Goal: Information Seeking & Learning: Learn about a topic

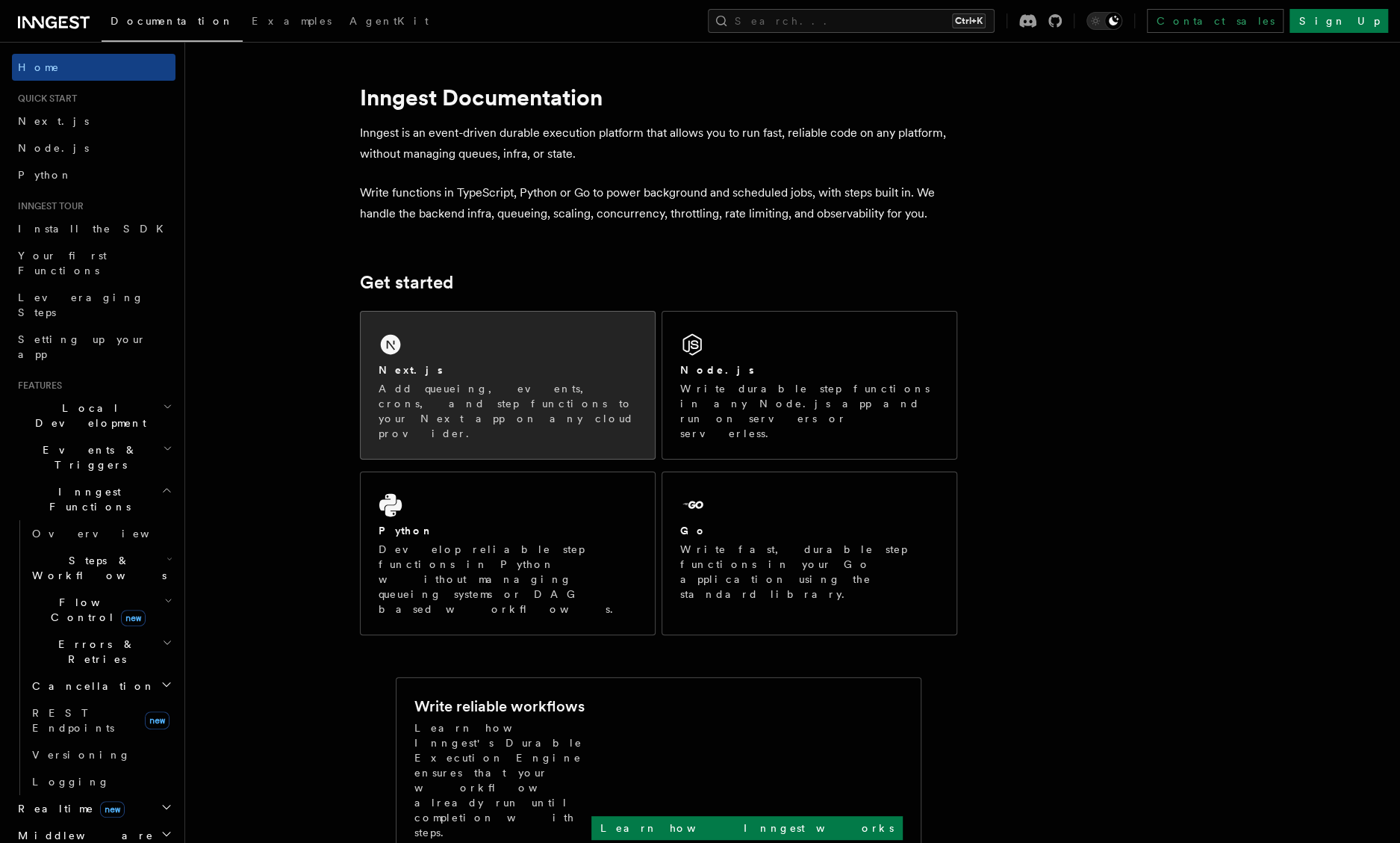
click at [433, 388] on p "Add queueing, events, crons, and step functions to your Next app on any cloud p…" at bounding box center [507, 411] width 258 height 60
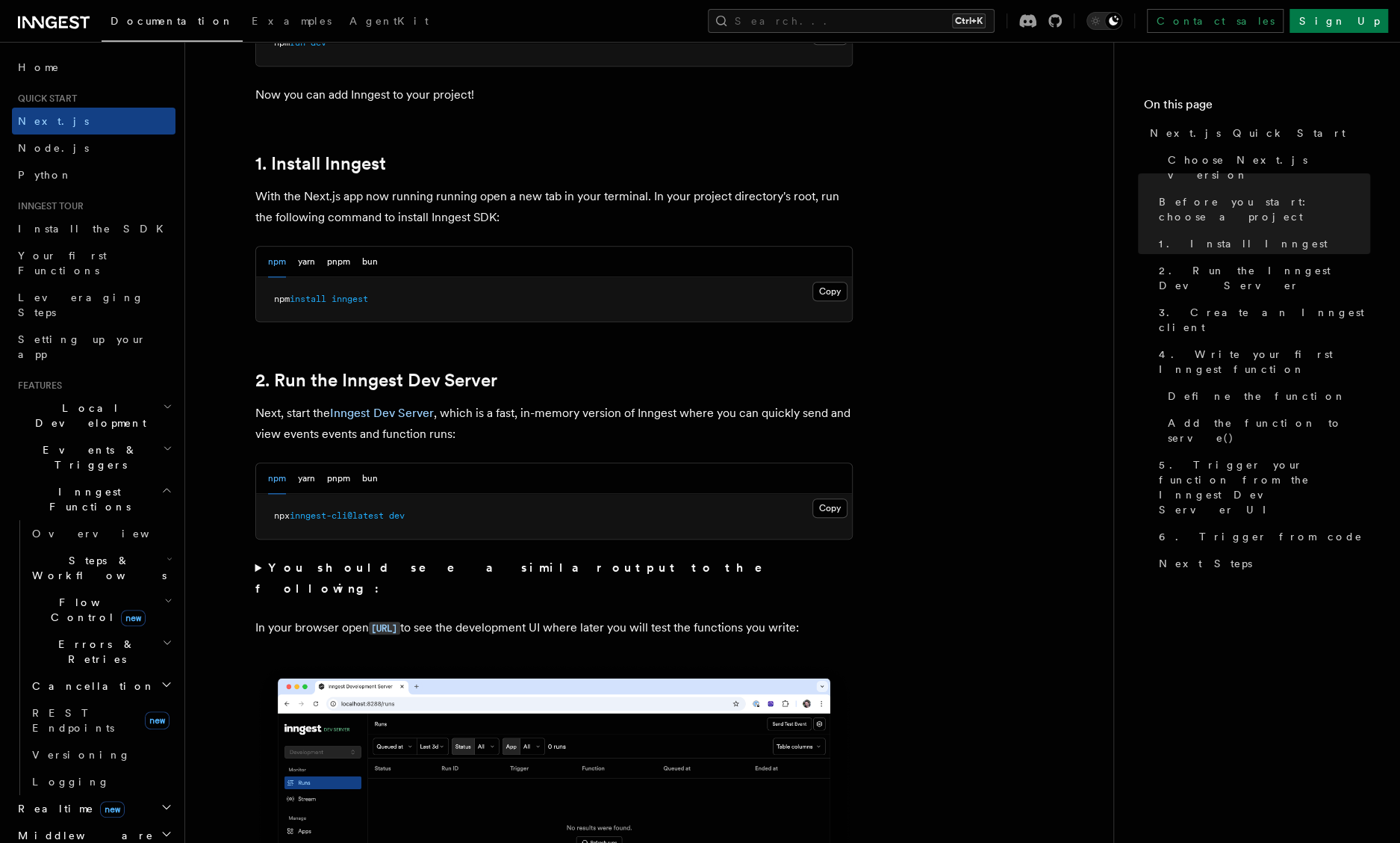
scroll to position [822, 0]
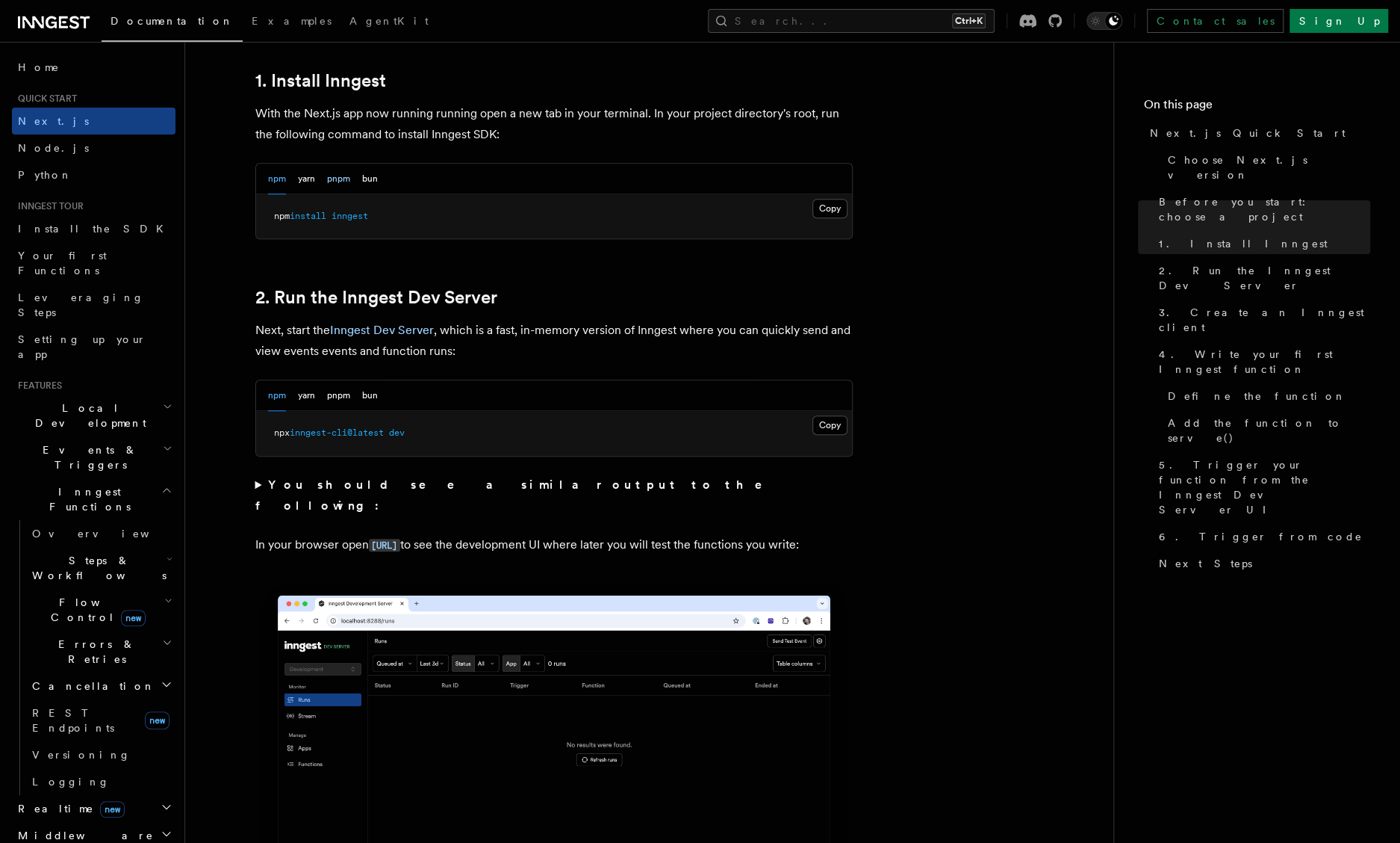
click at [346, 186] on button "pnpm" at bounding box center [338, 179] width 23 height 31
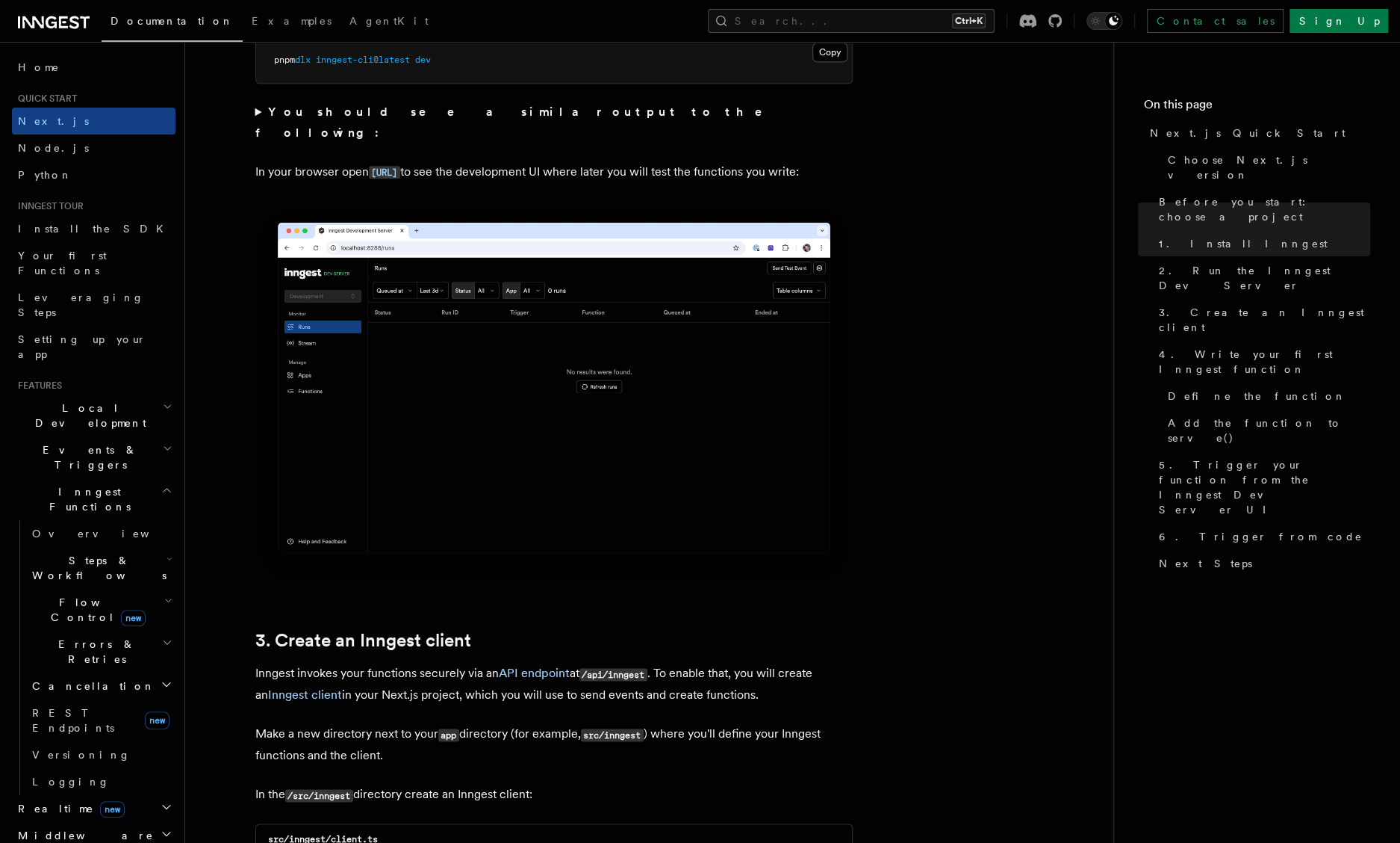
scroll to position [1196, 0]
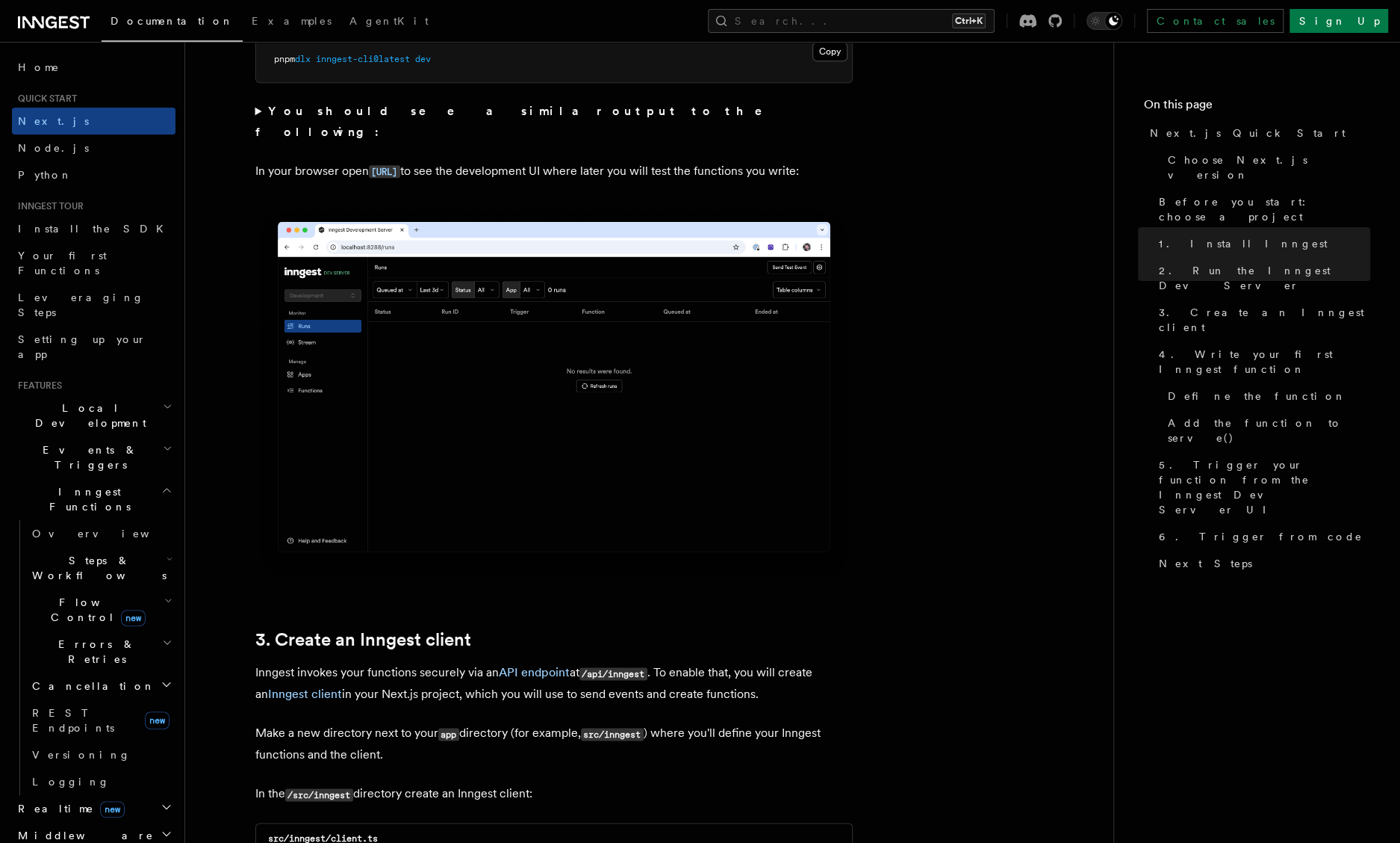
click at [308, 55] on span "dlx" at bounding box center [302, 59] width 16 height 10
copy span "dlx"
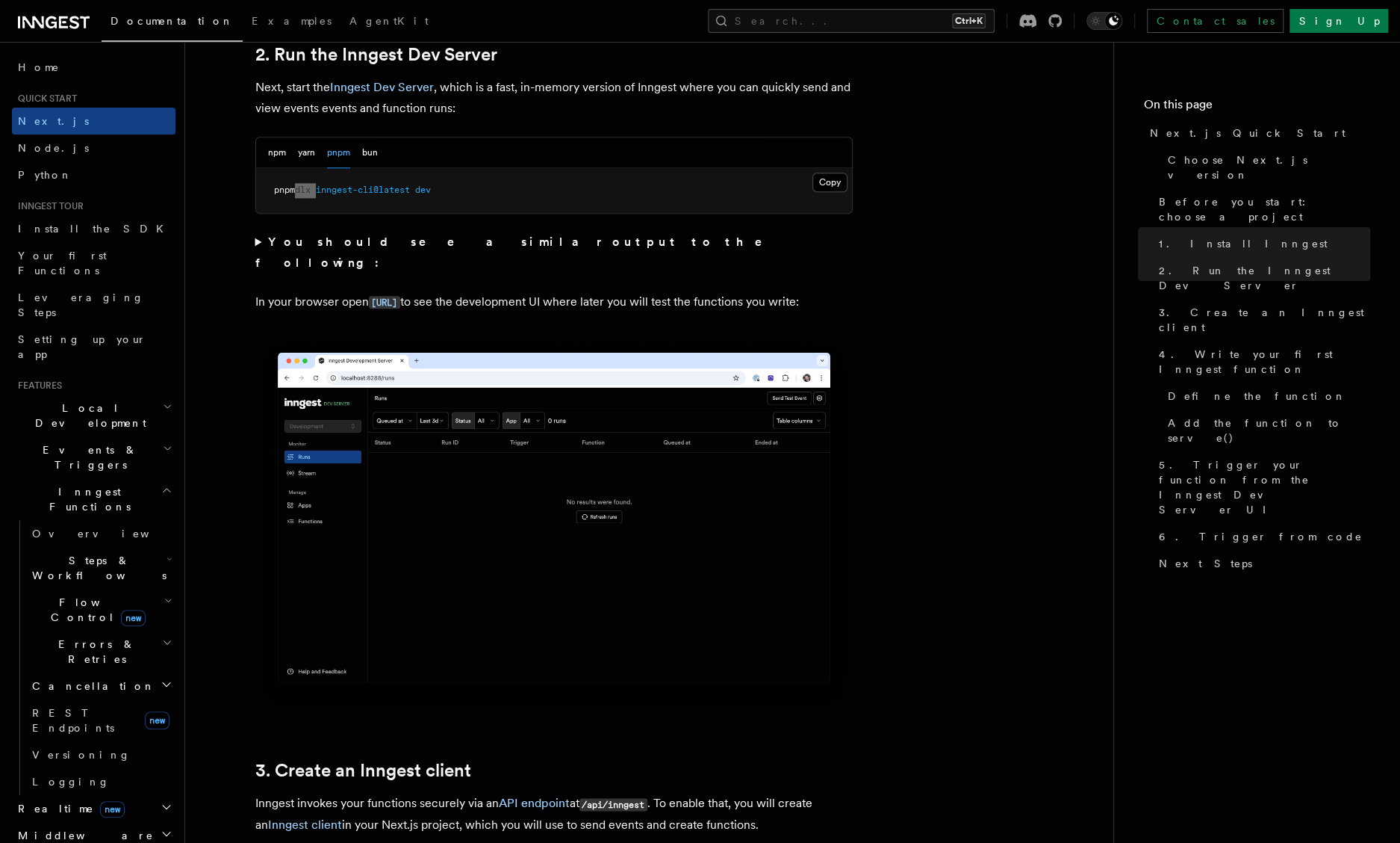
scroll to position [1046, 0]
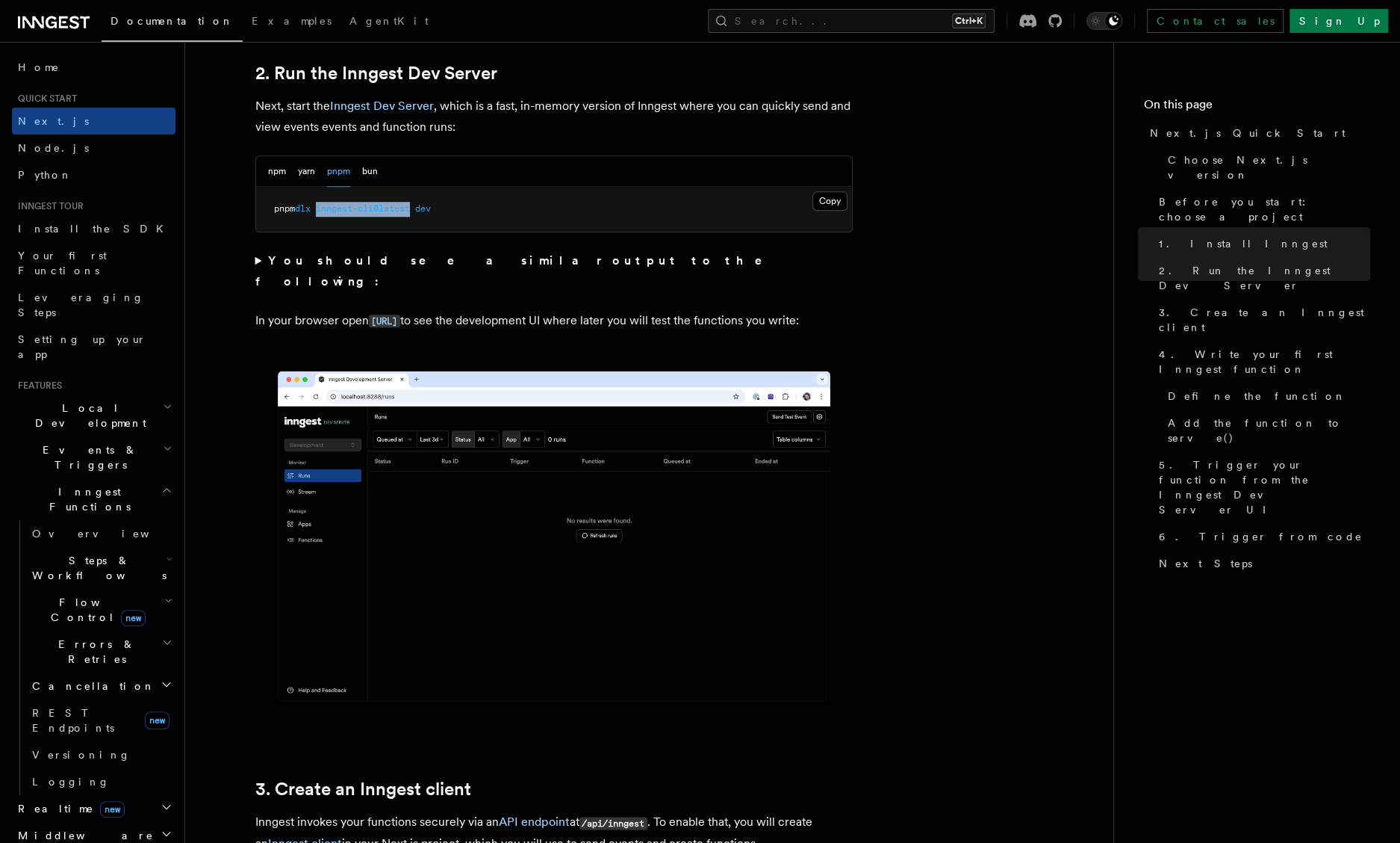
drag, startPoint x: 419, startPoint y: 210, endPoint x: 323, endPoint y: 212, distance: 96.0
click at [323, 212] on span "pnpm dlx inngest-cli@latest dev" at bounding box center [352, 208] width 157 height 10
copy span "inngest-cli@latest"
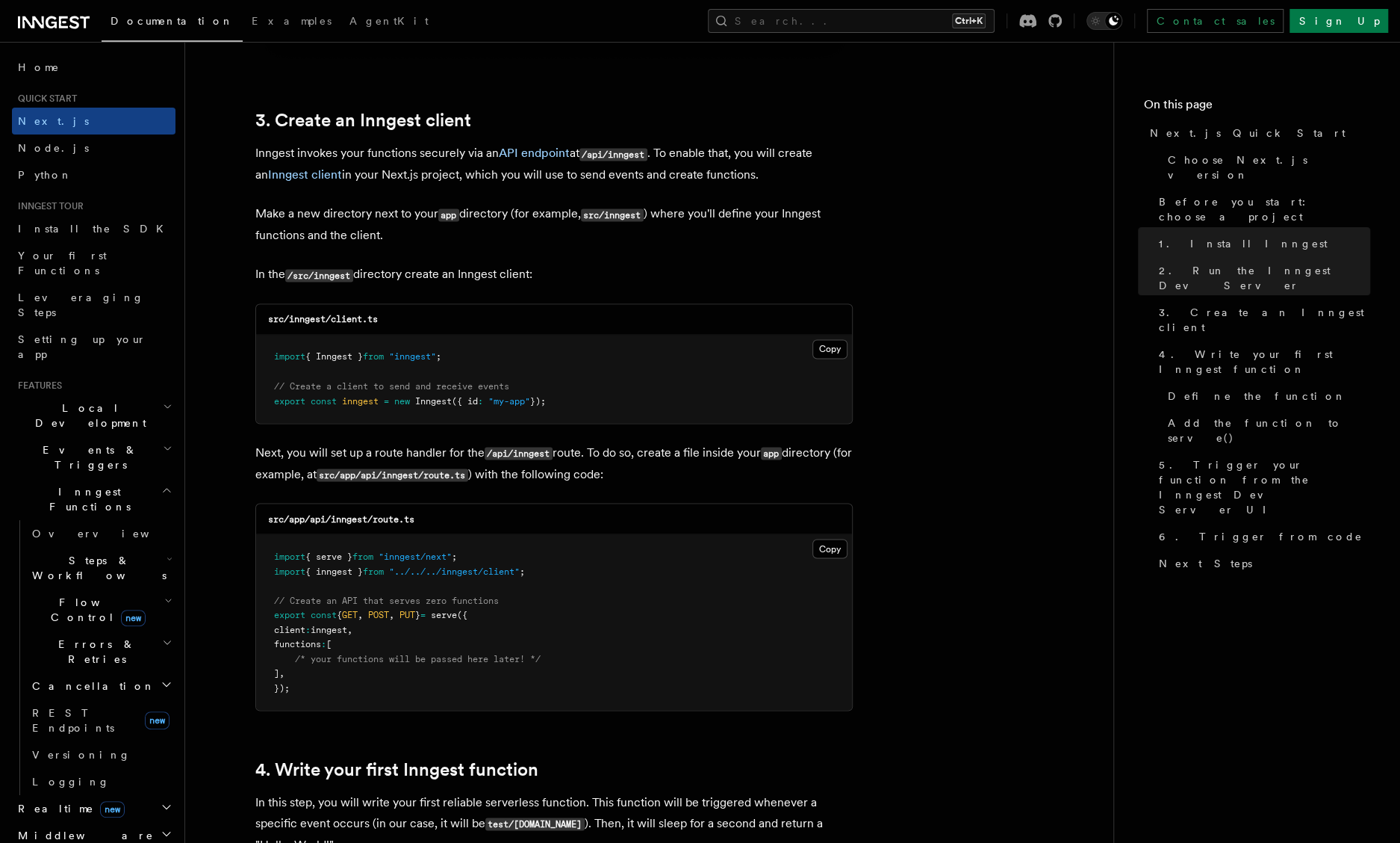
scroll to position [1718, 0]
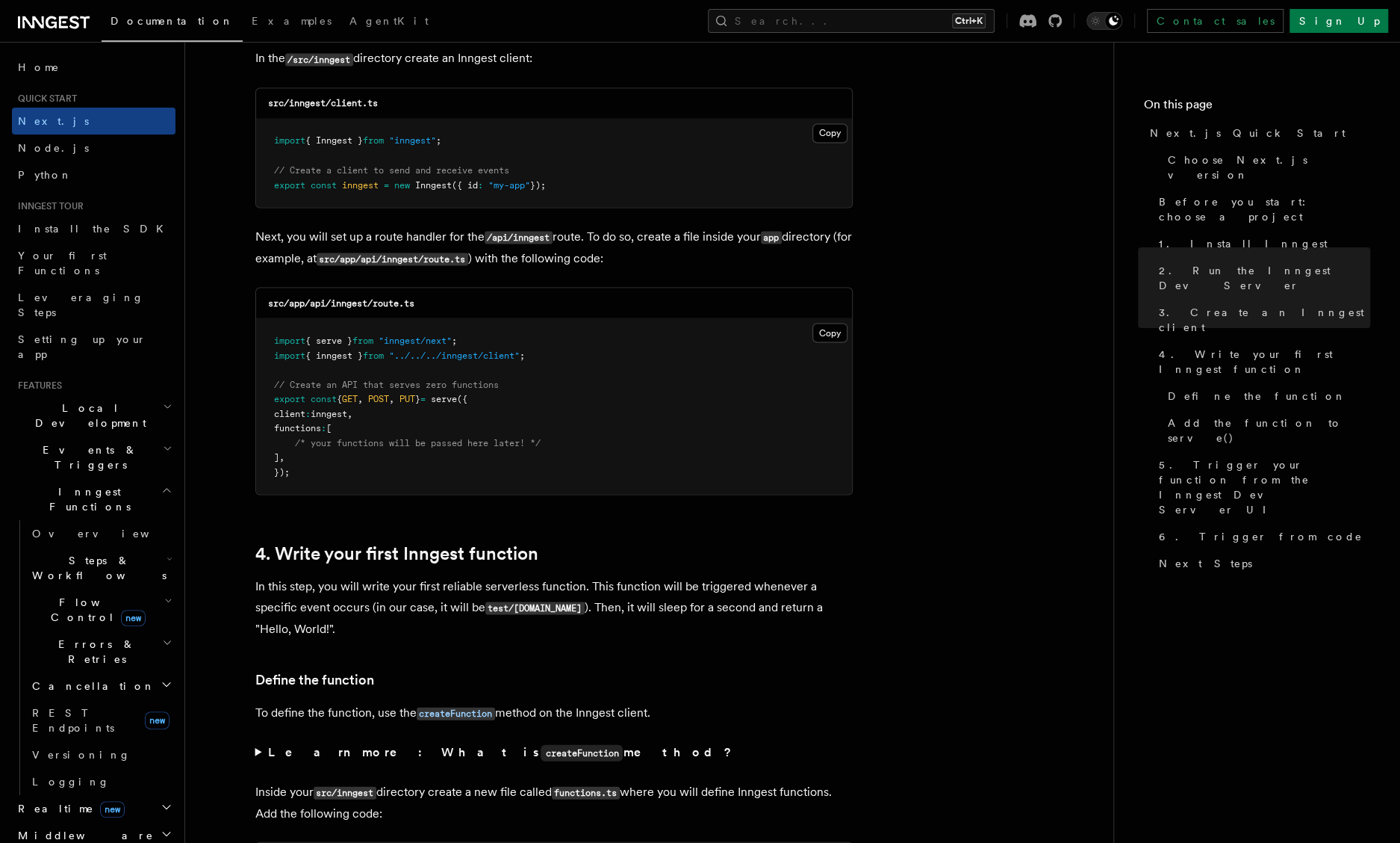
scroll to position [2017, 0]
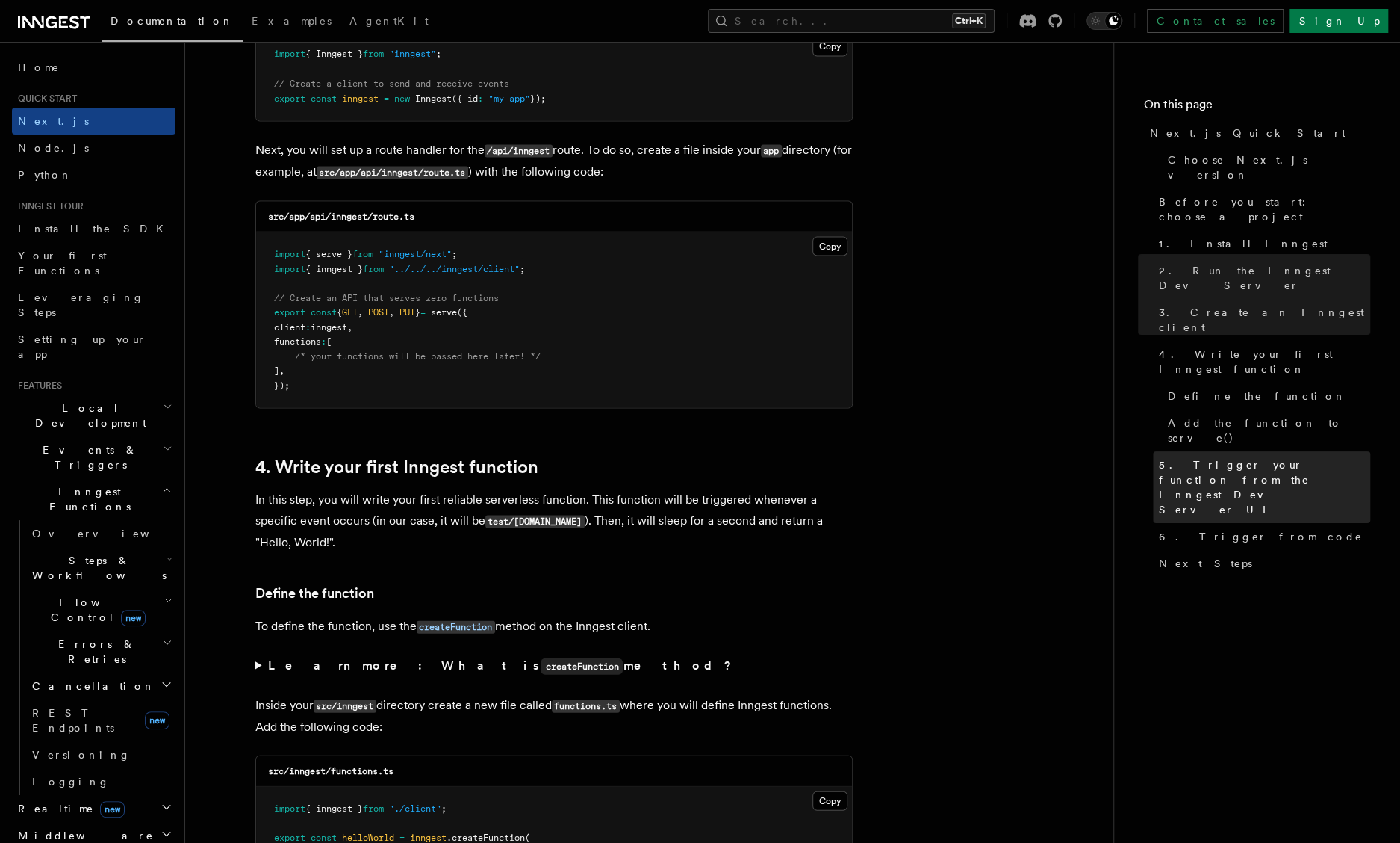
click at [1189, 457] on span "5. Trigger your function from the Inngest Dev Server UI" at bounding box center [1265, 487] width 211 height 60
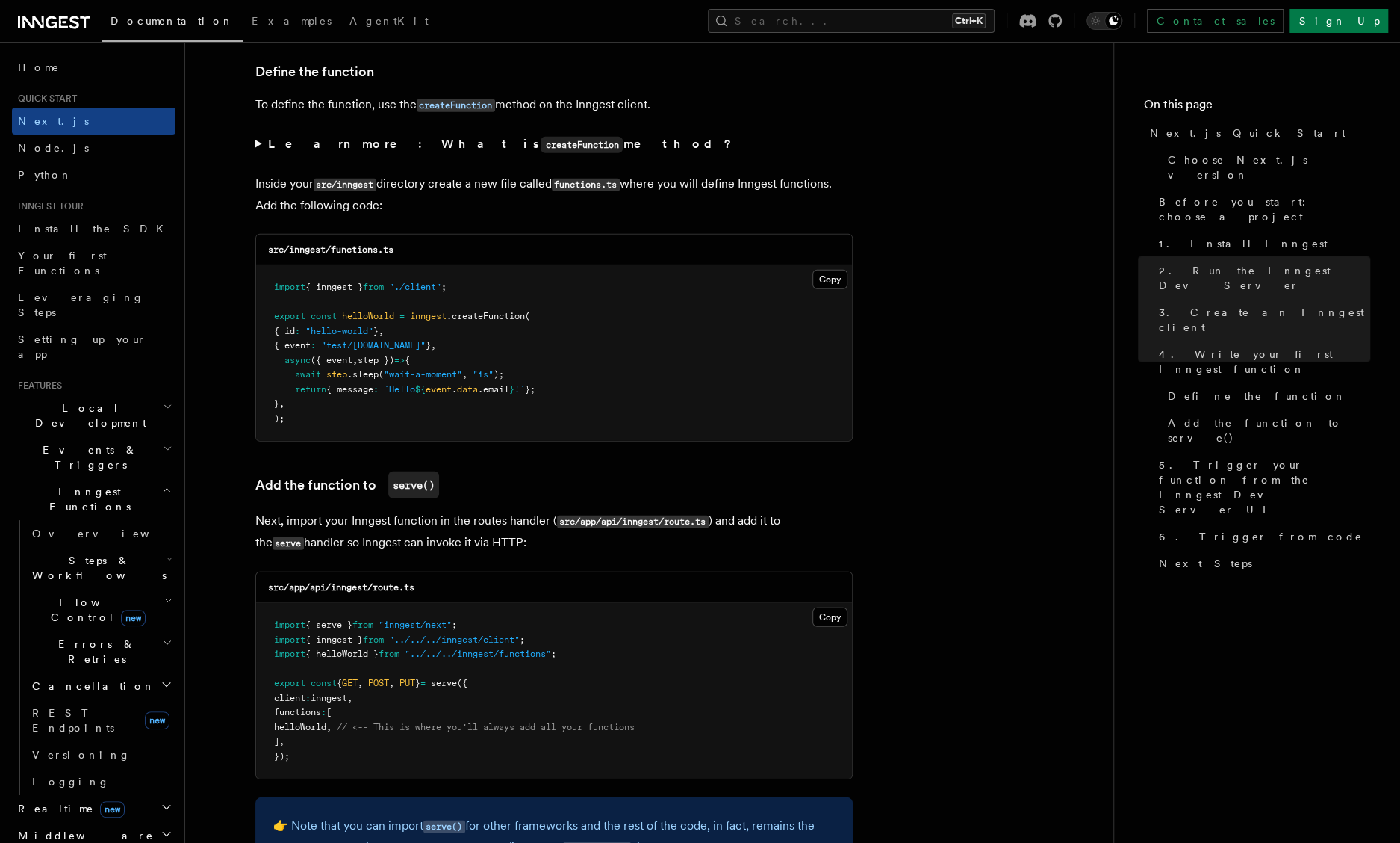
scroll to position [2554, 0]
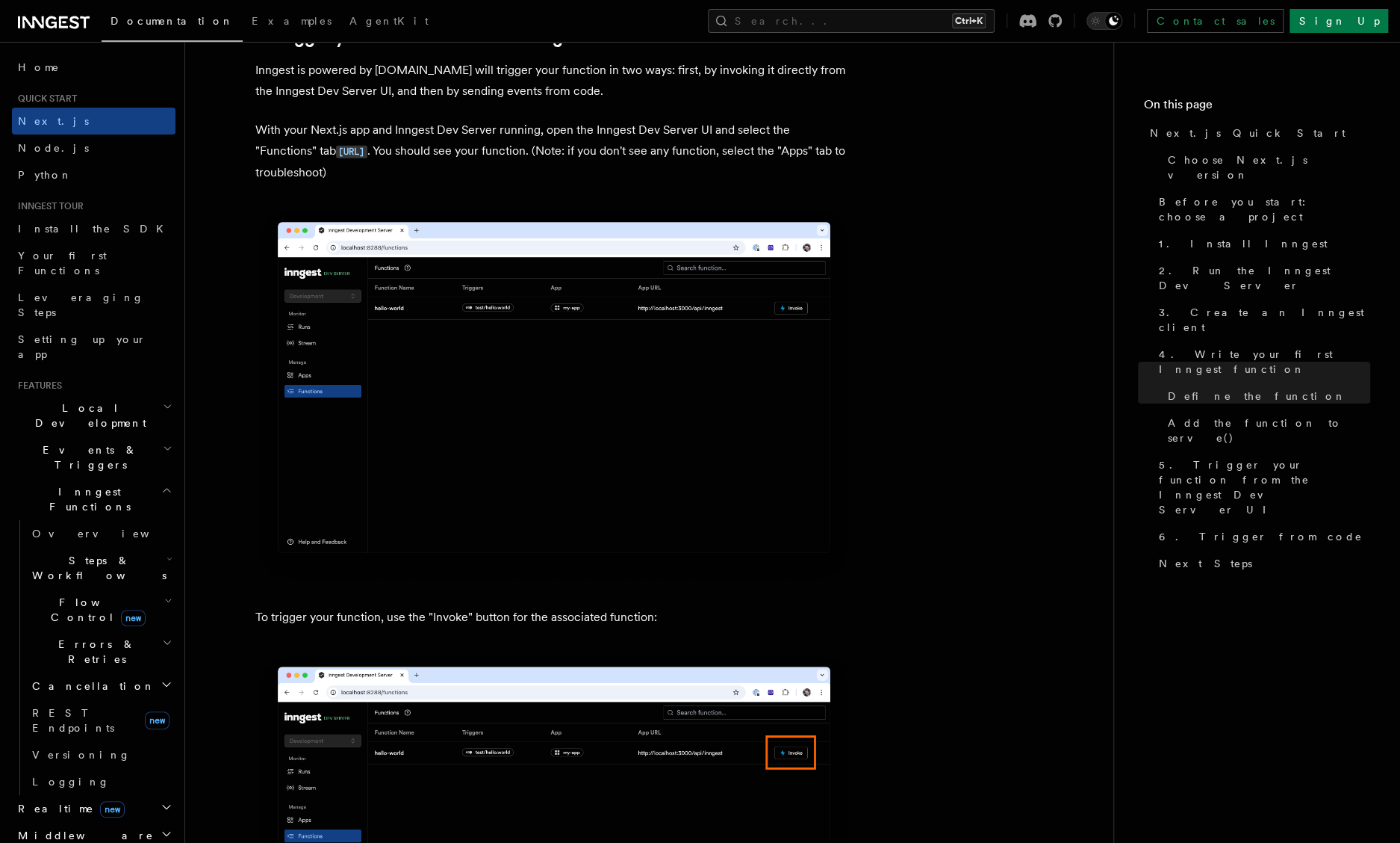
scroll to position [3451, 0]
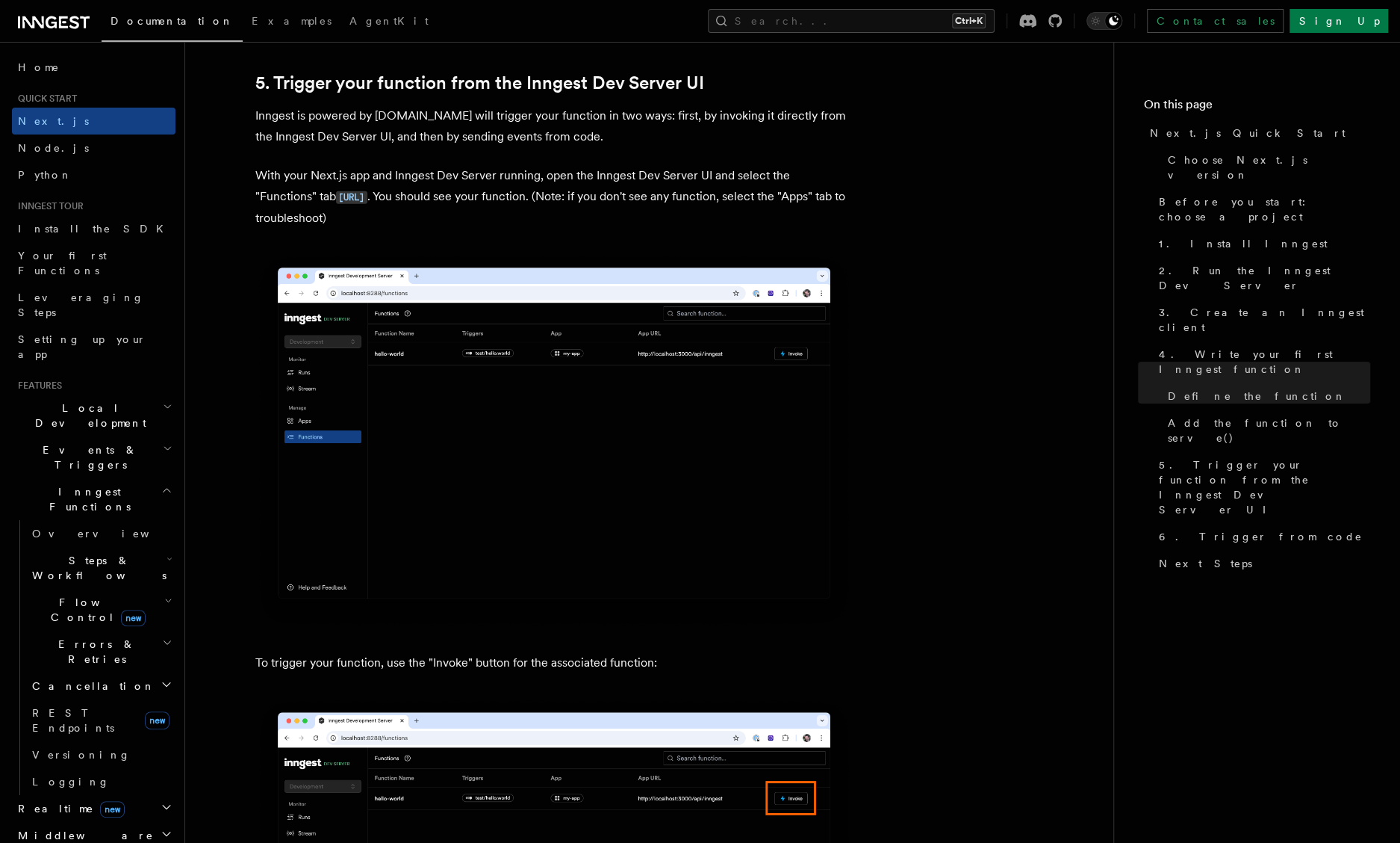
click at [1252, 497] on nav "On this page Next.js Quick Start Choose Next.js version Before you start: choos…" at bounding box center [1256, 442] width 287 height 801
click at [918, 21] on button "Search... Ctrl+K" at bounding box center [851, 21] width 287 height 24
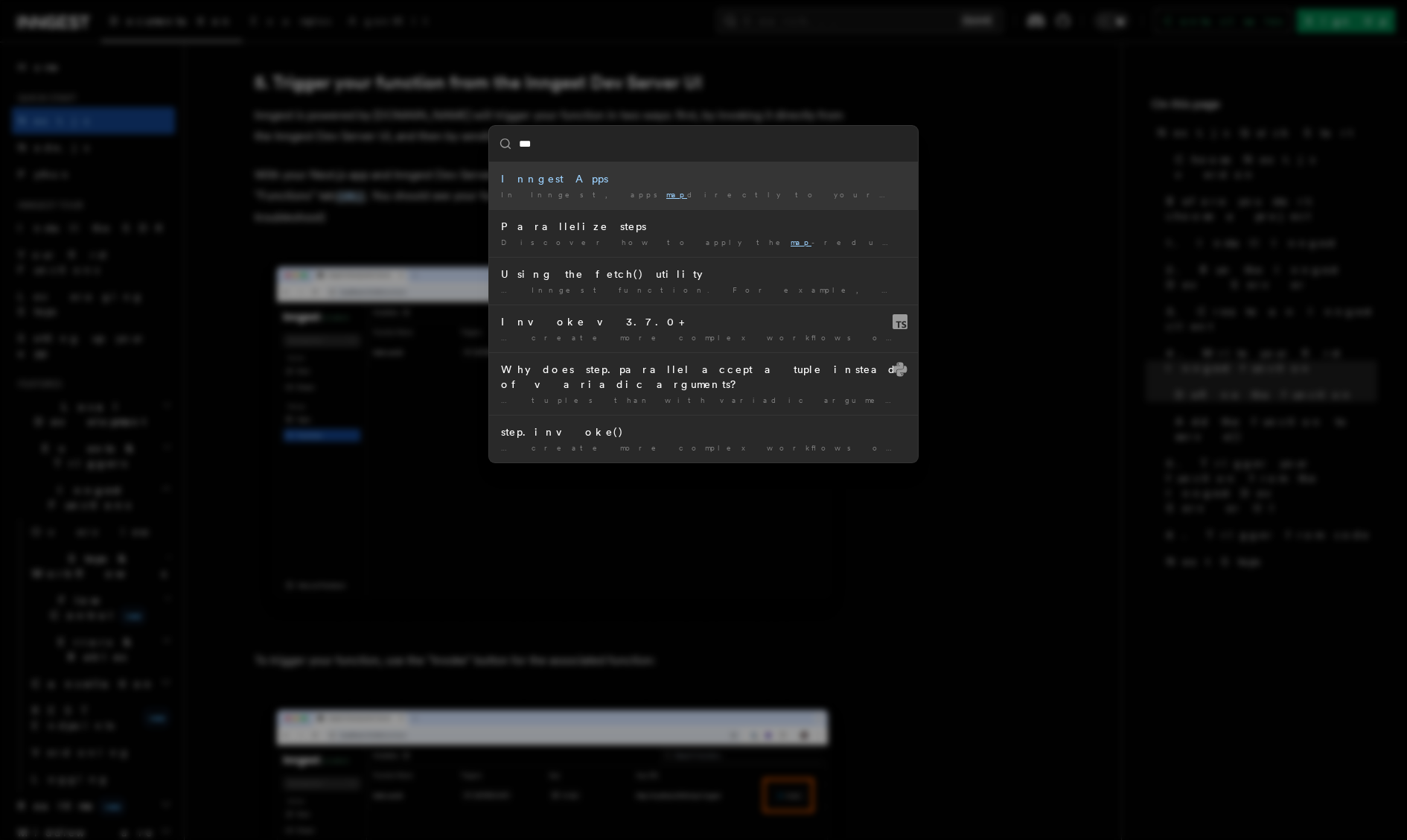
type input "***"
click at [441, 154] on div "*** Inngest Apps In Inngest, apps map directly to your projects or services … P…" at bounding box center [704, 420] width 1407 height 840
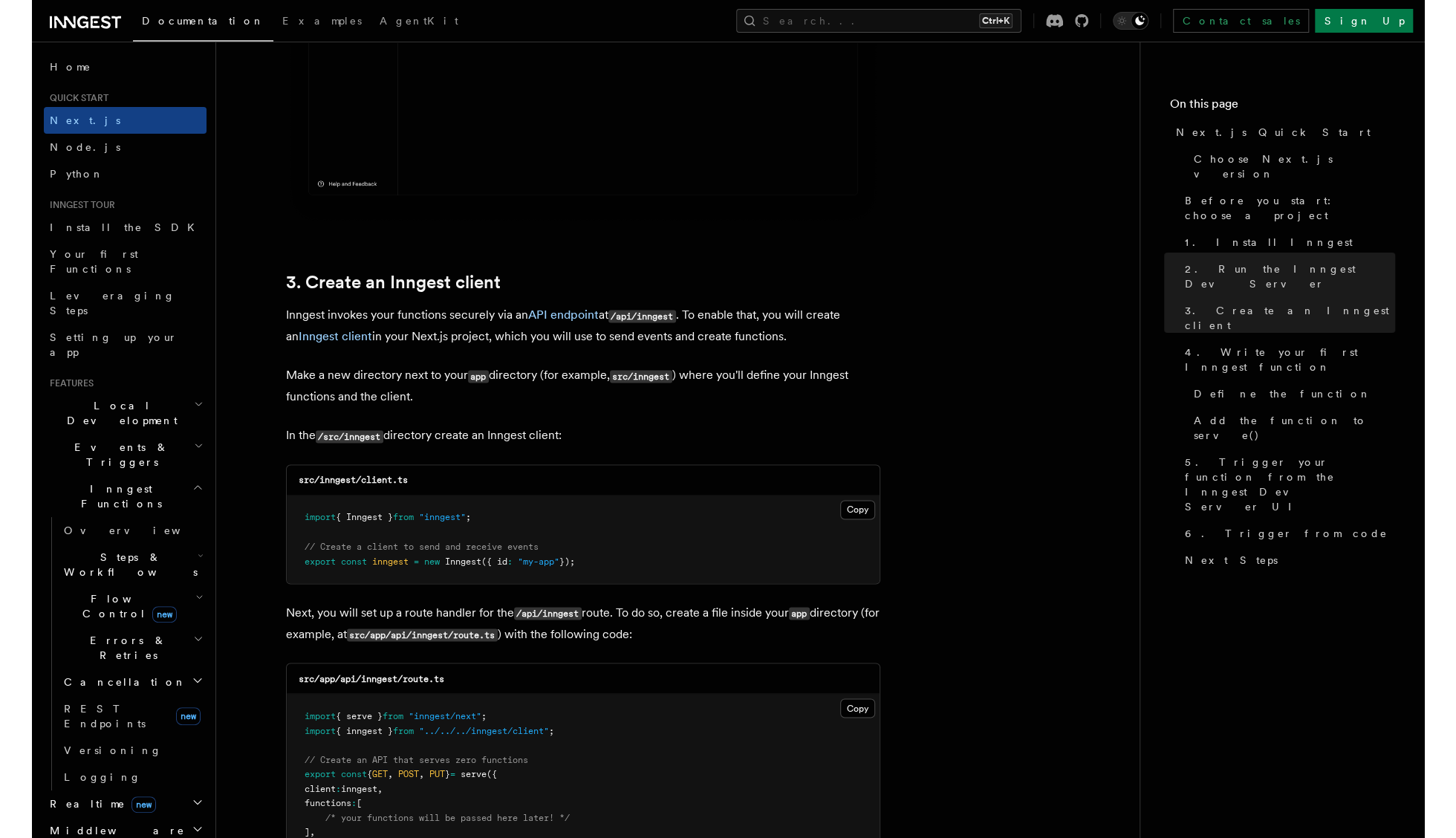
scroll to position [1499, 0]
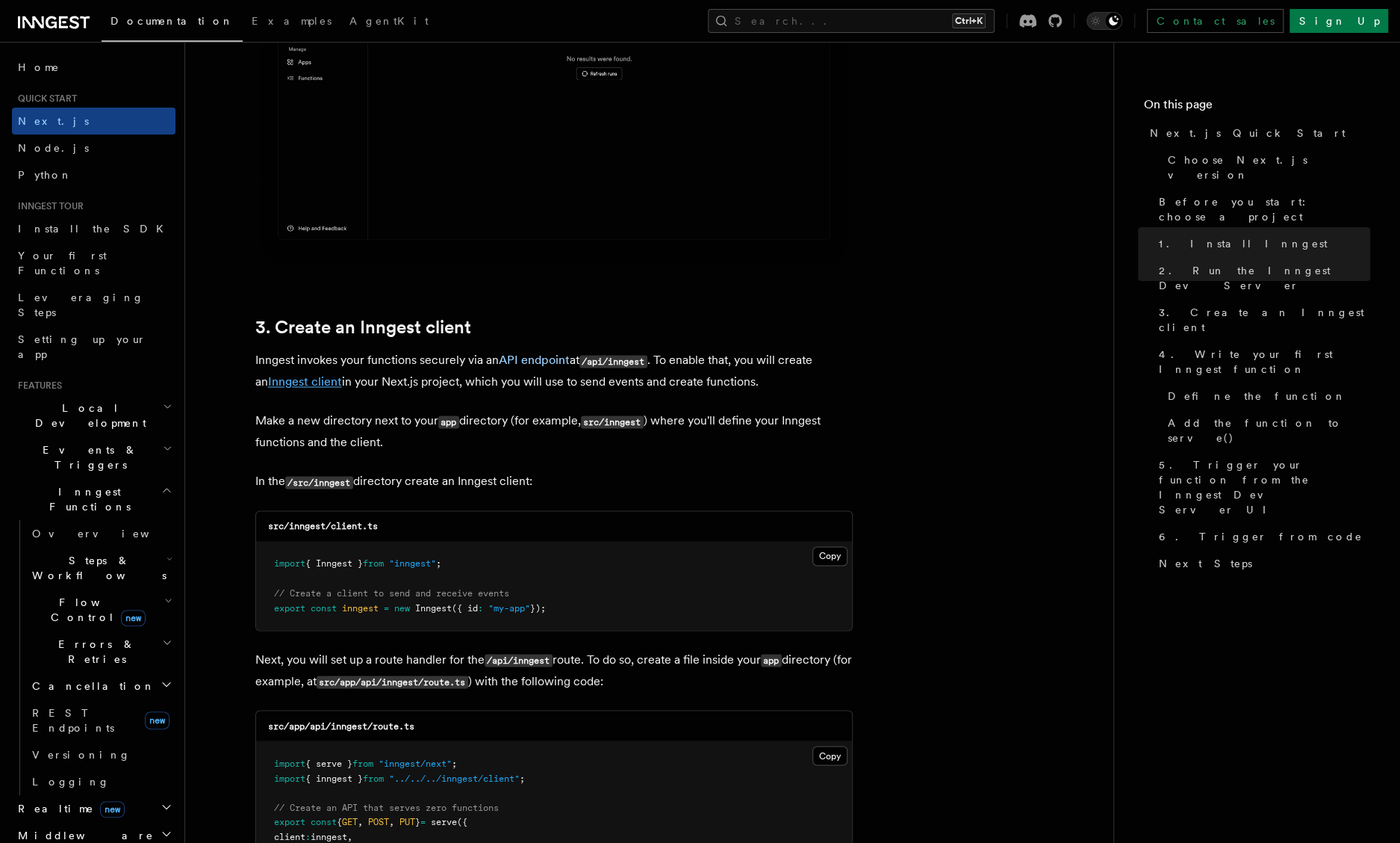
click at [286, 382] on link "Inngest client" at bounding box center [305, 381] width 74 height 14
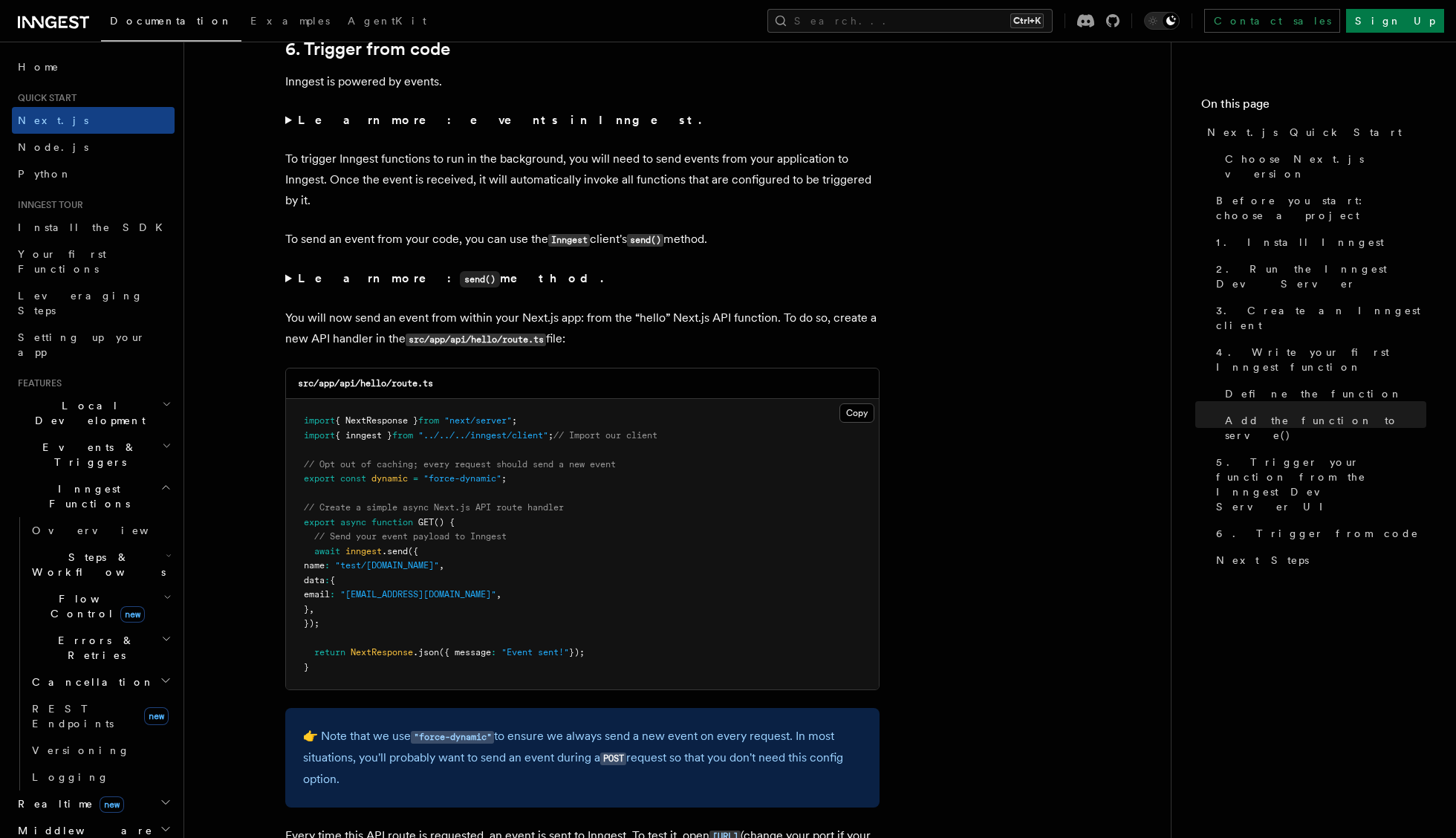
scroll to position [7589, 0]
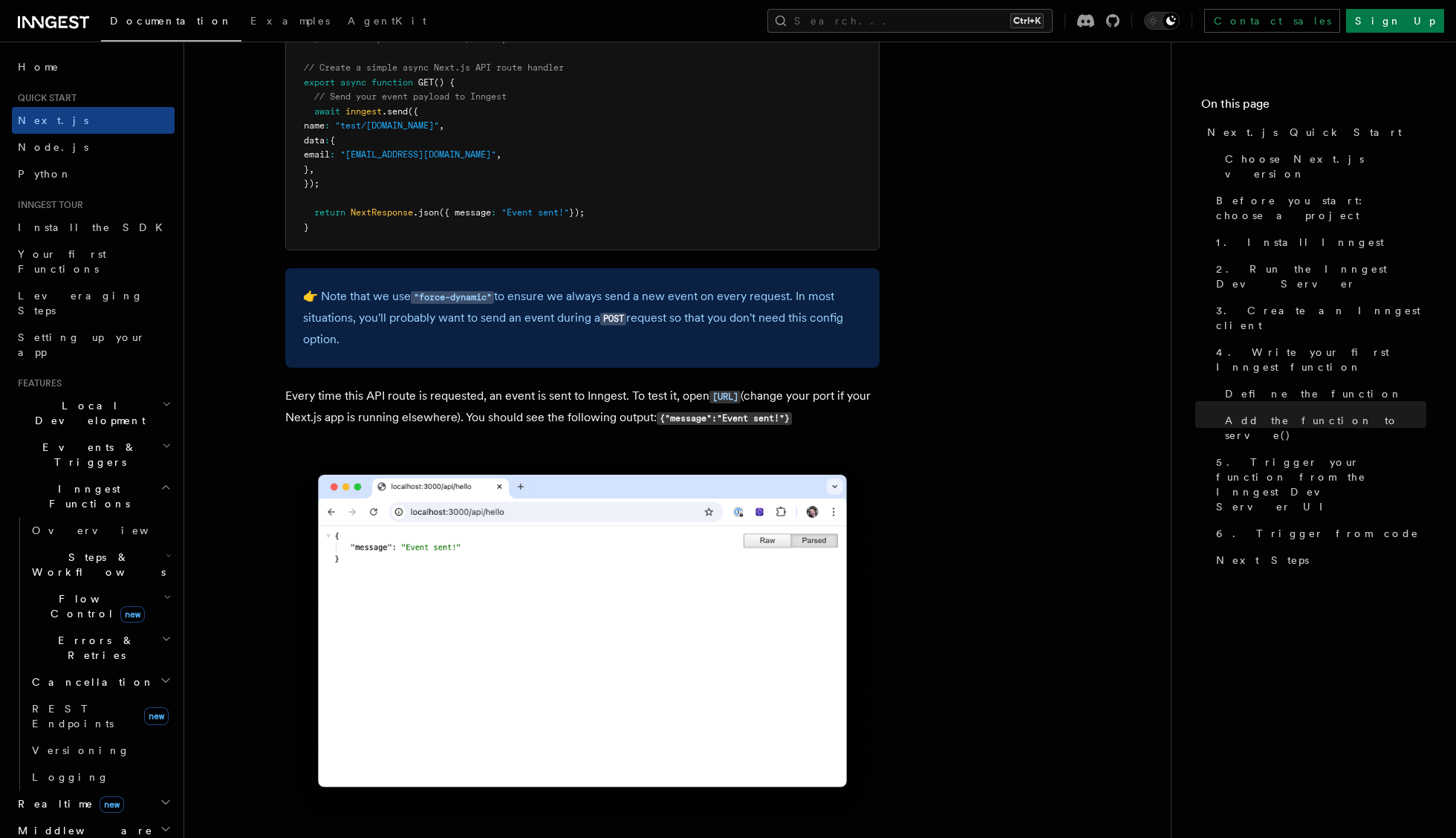
scroll to position [7607, 0]
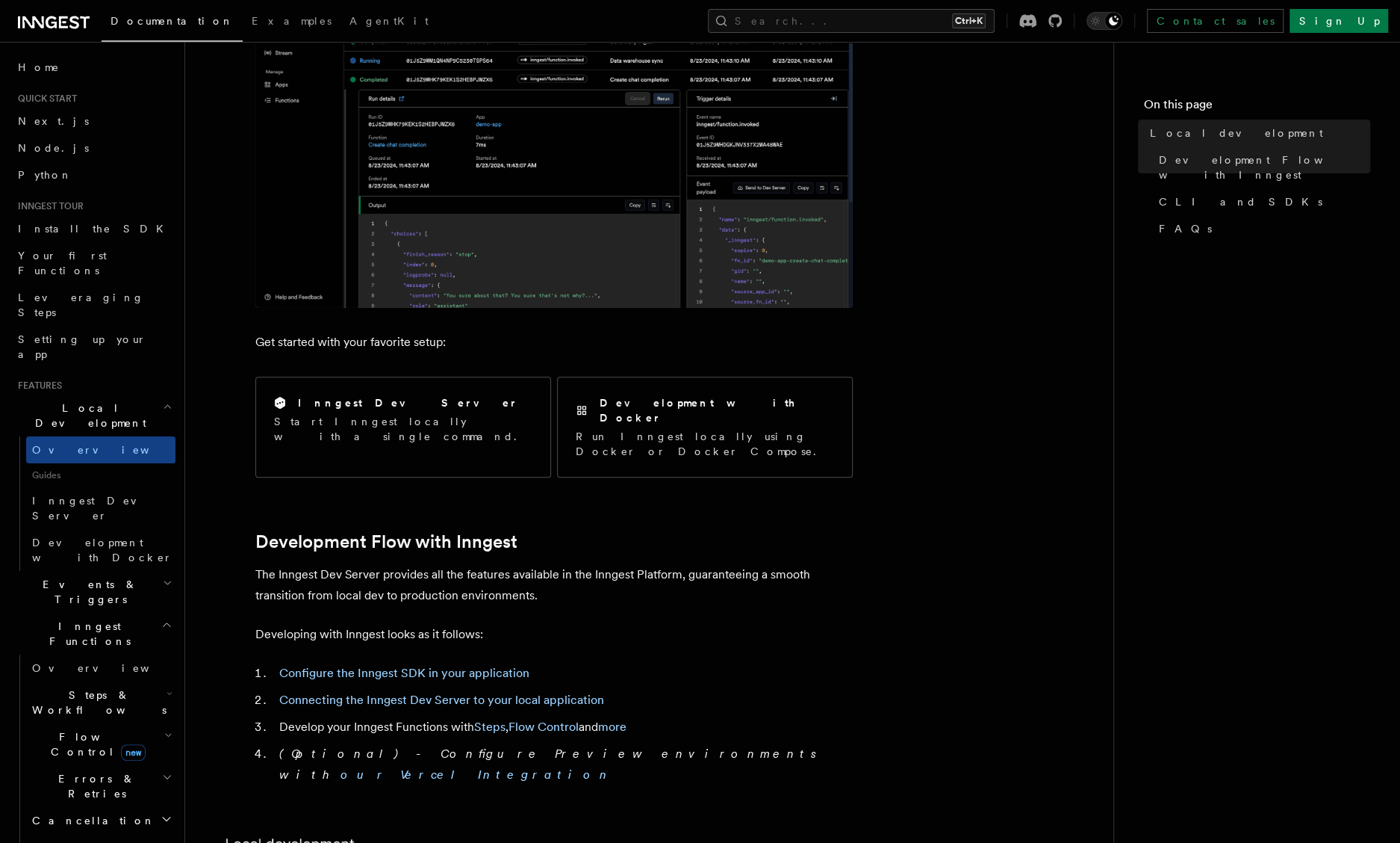
scroll to position [75, 0]
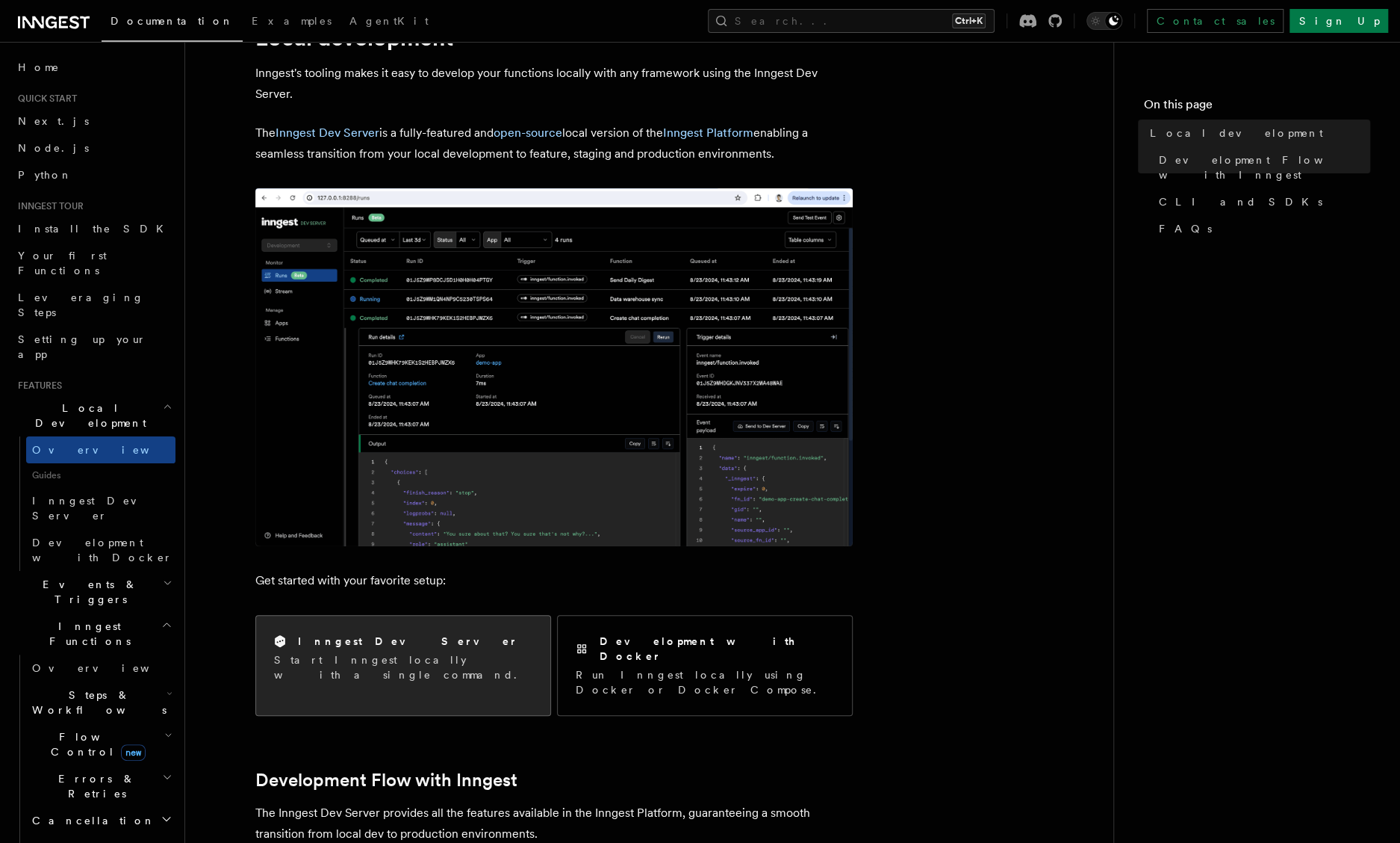
click at [364, 630] on div "Inngest Dev Server Start Inngest locally with a single command." at bounding box center [403, 657] width 294 height 85
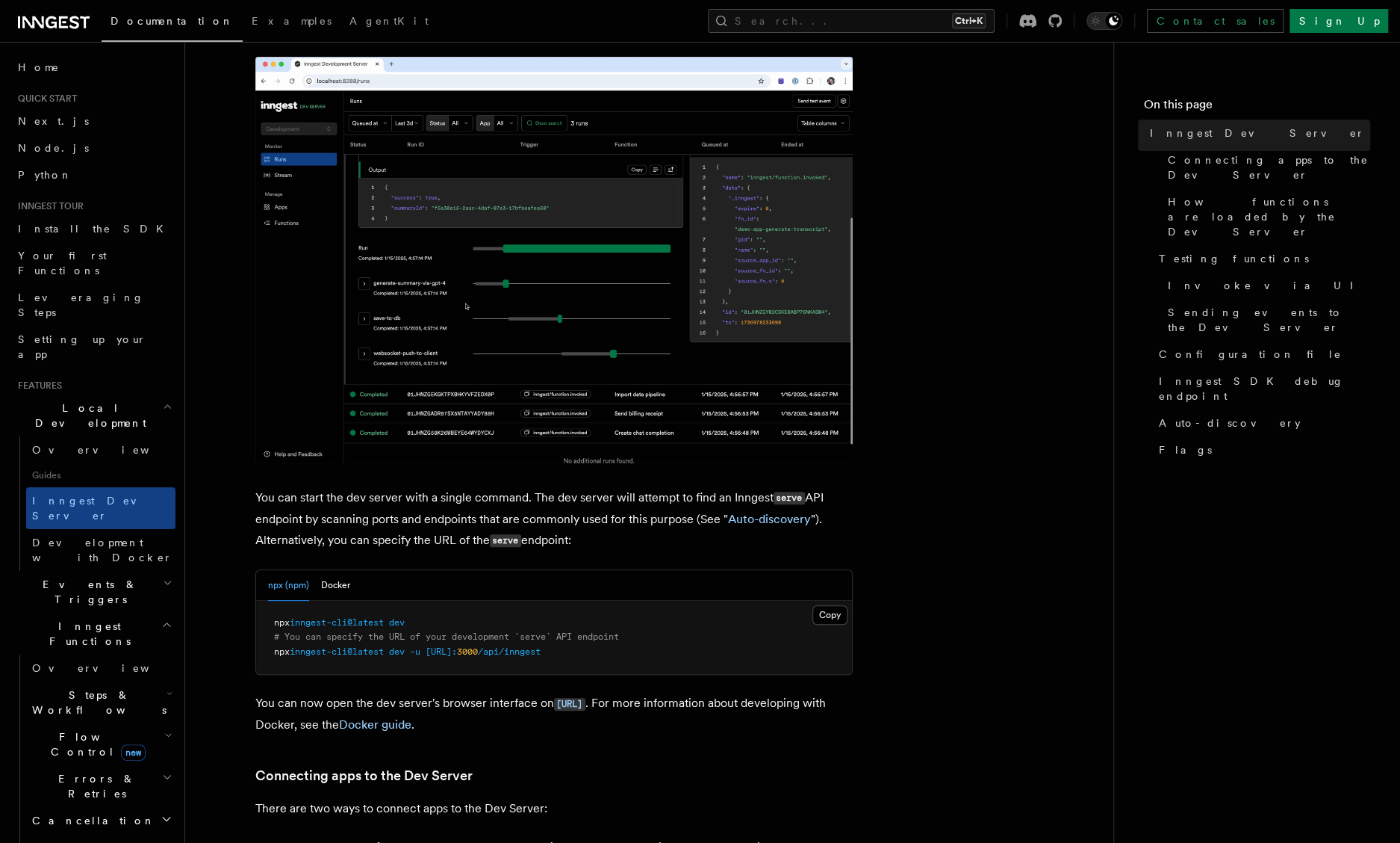
scroll to position [299, 0]
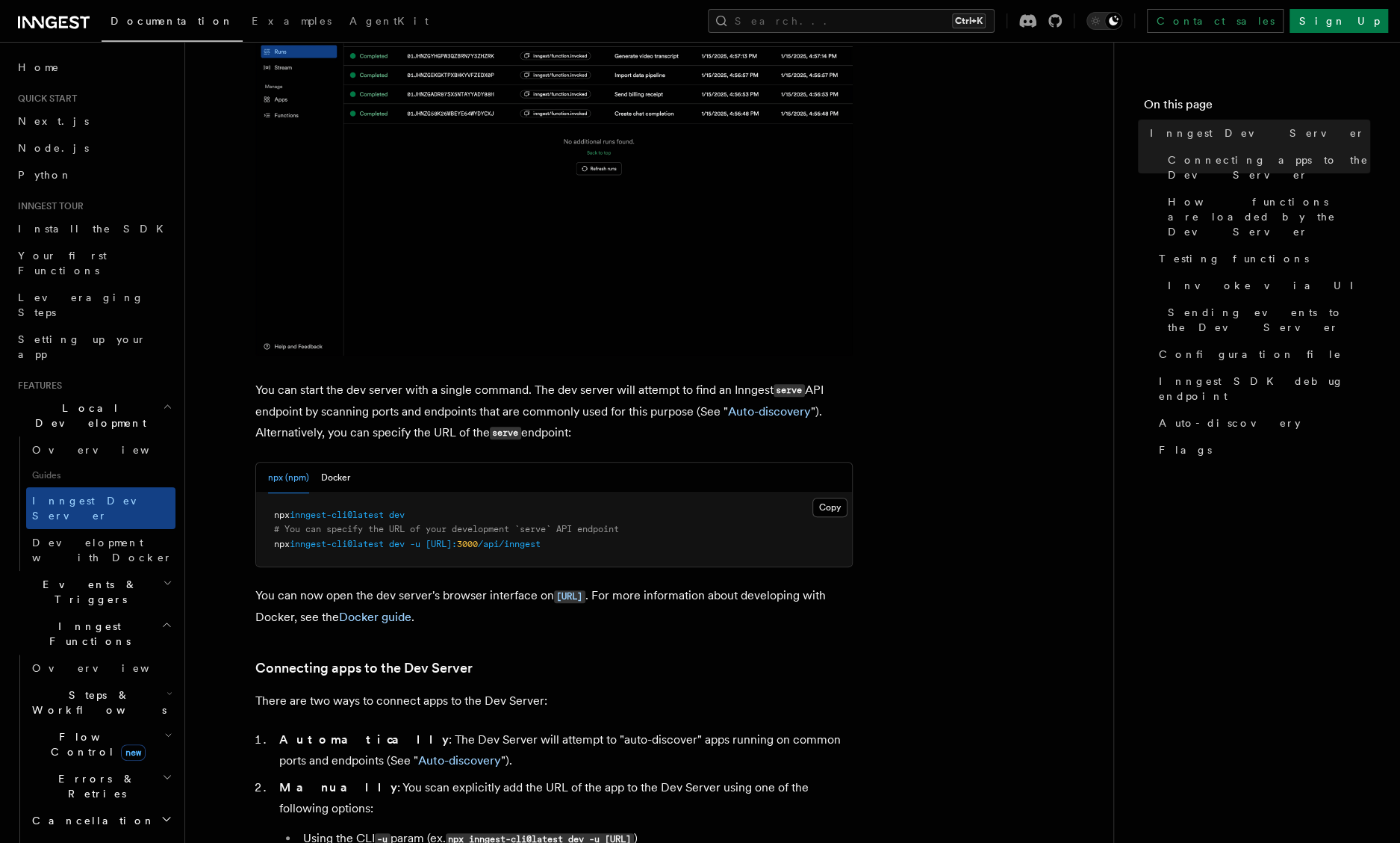
click at [337, 497] on pre "npx inngest-cli@latest dev # You can specify the URL of your development `serve…" at bounding box center [554, 530] width 596 height 74
click at [338, 476] on button "Docker" at bounding box center [335, 478] width 29 height 31
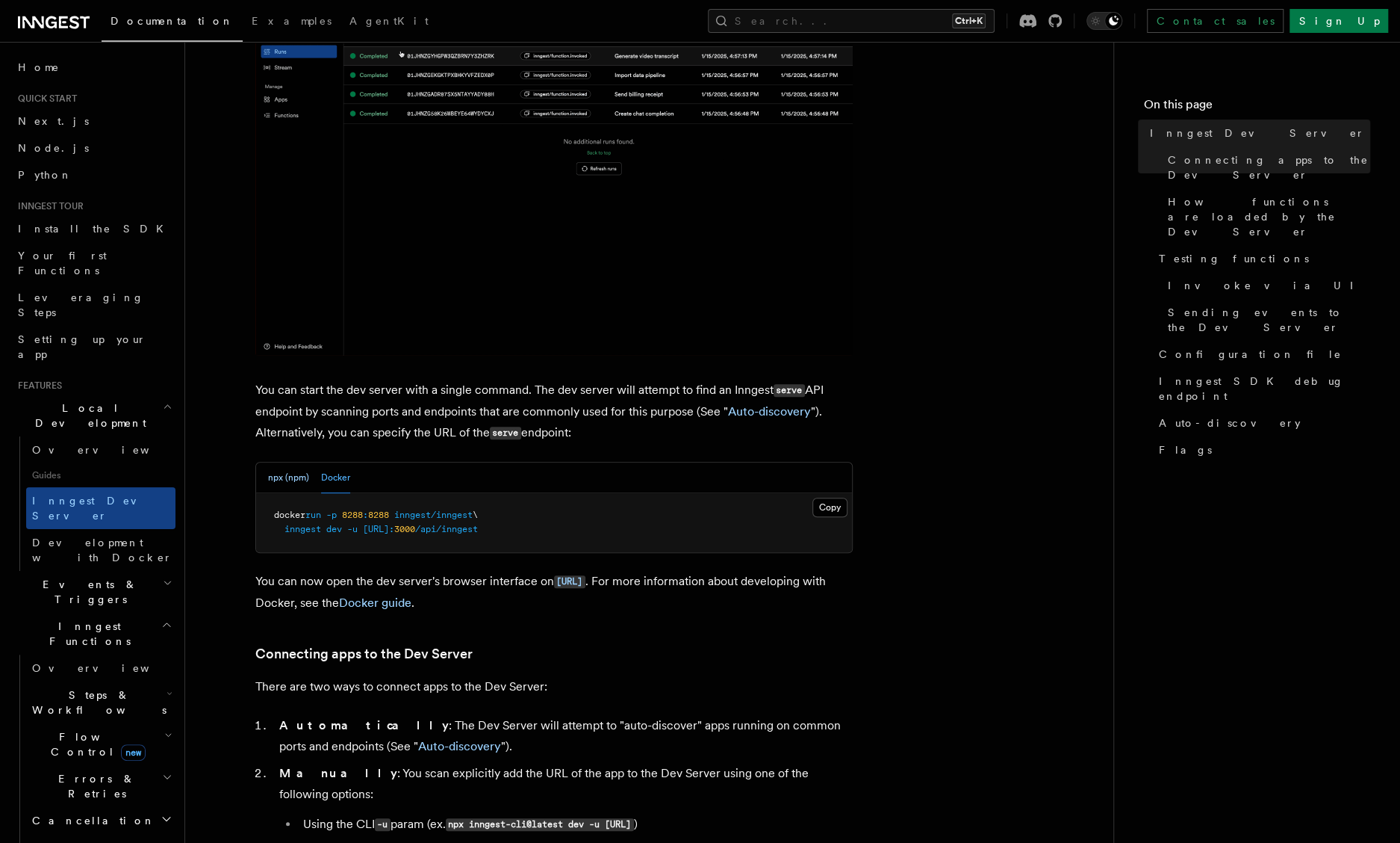
click at [304, 478] on button "npx (npm)" at bounding box center [288, 478] width 41 height 31
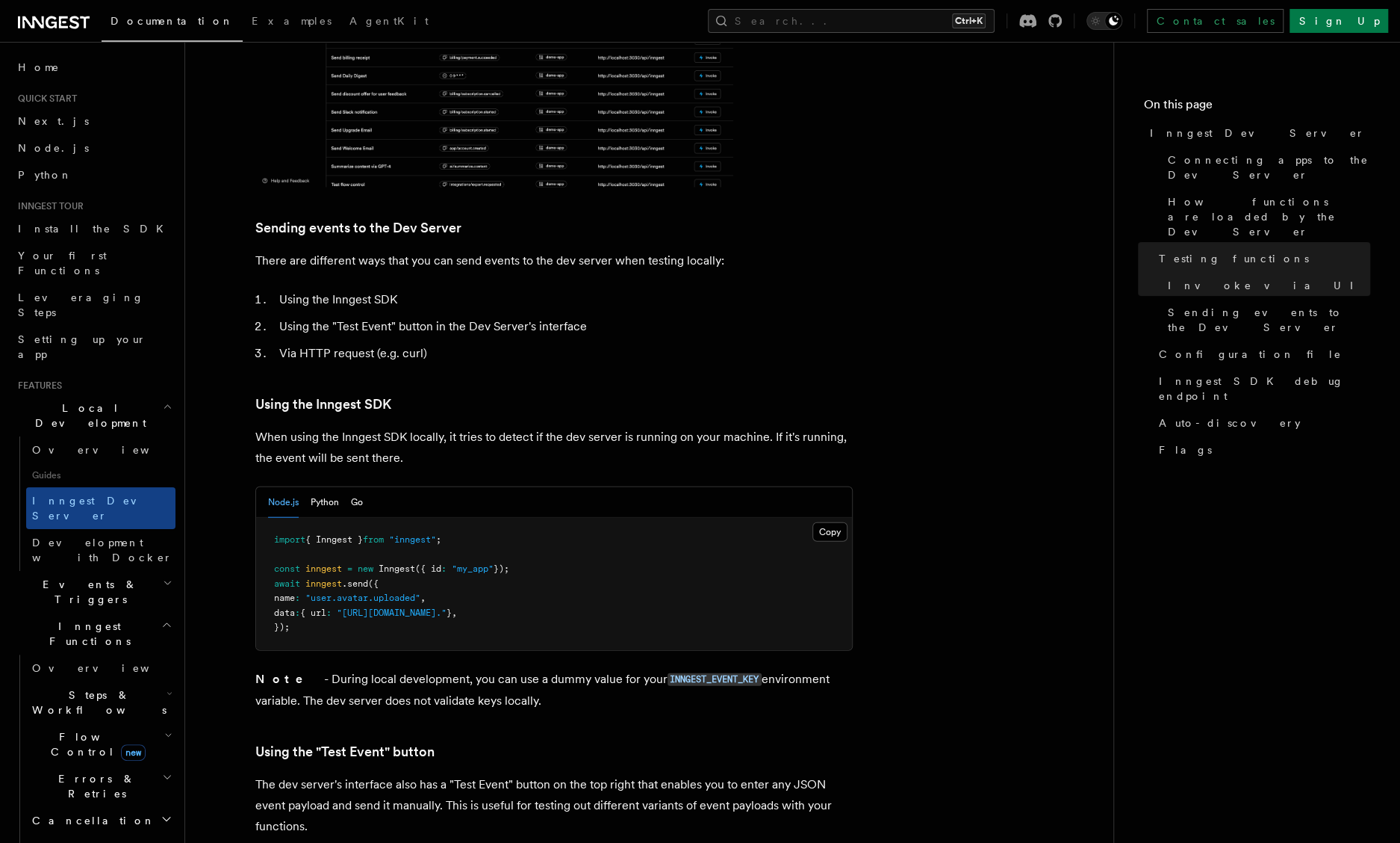
scroll to position [2465, 0]
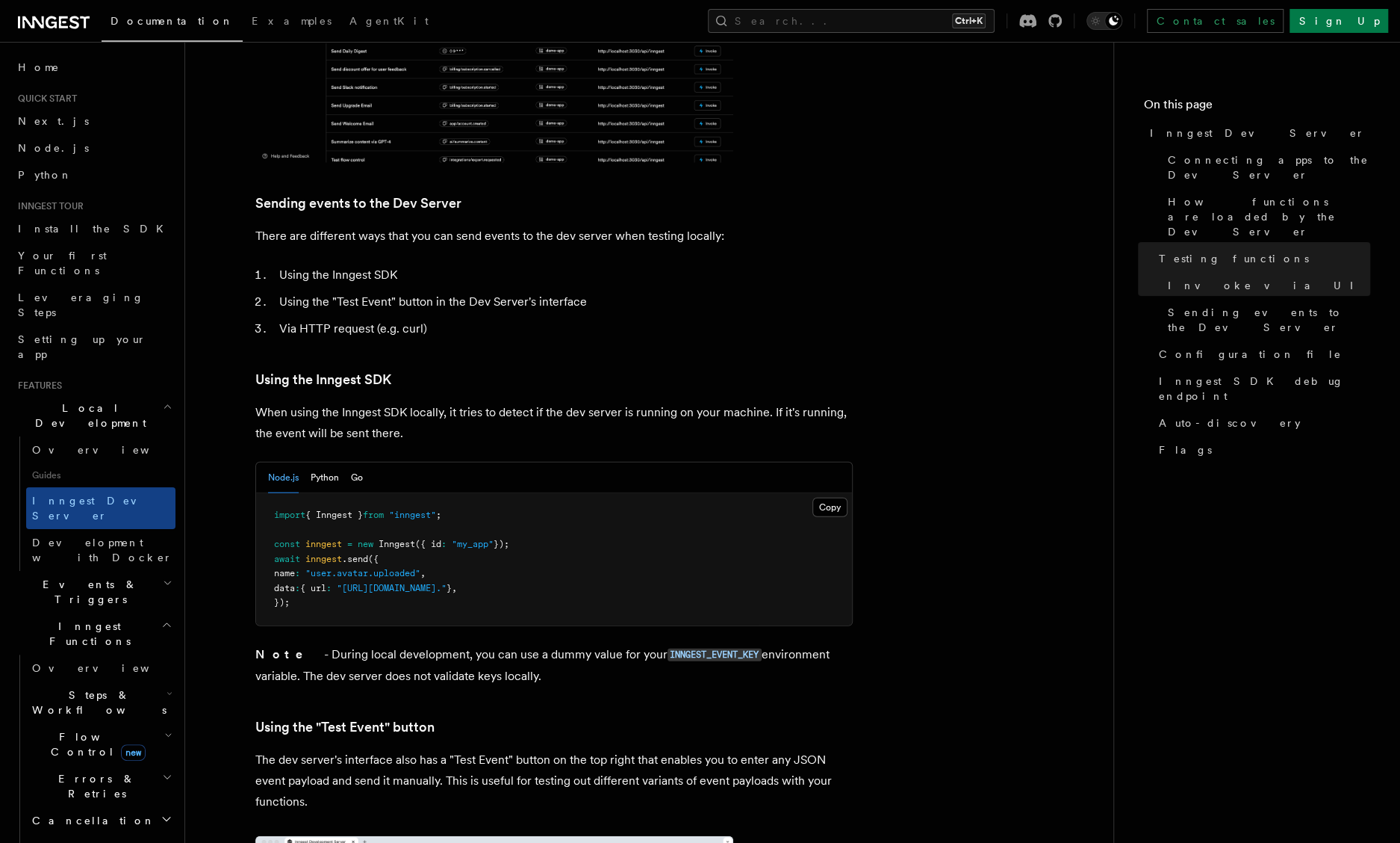
click at [726, 576] on pre "import { Inngest } from "inngest" ; const inngest = new Inngest ({ id : "my_app…" at bounding box center [554, 559] width 596 height 133
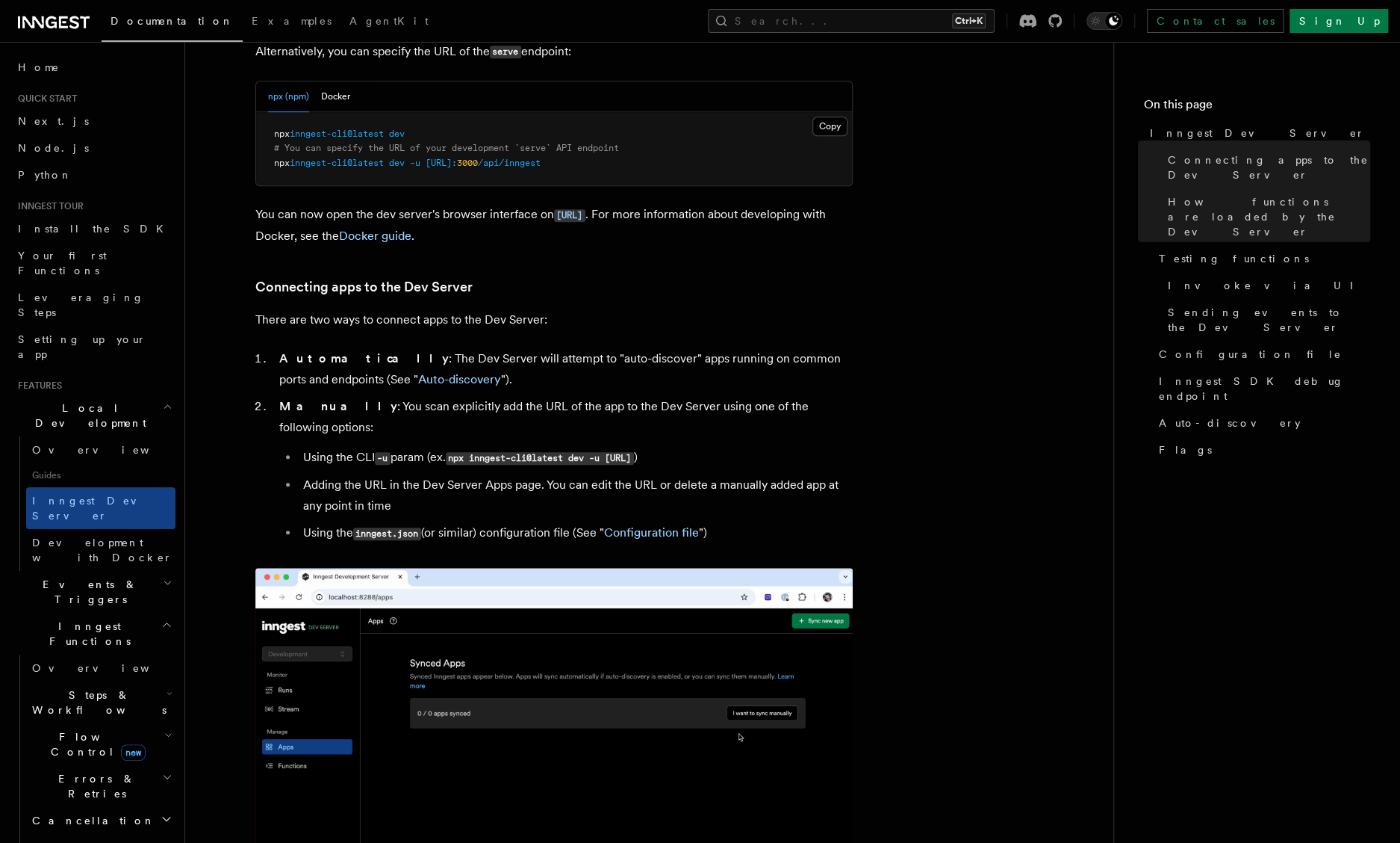
scroll to position [672, 0]
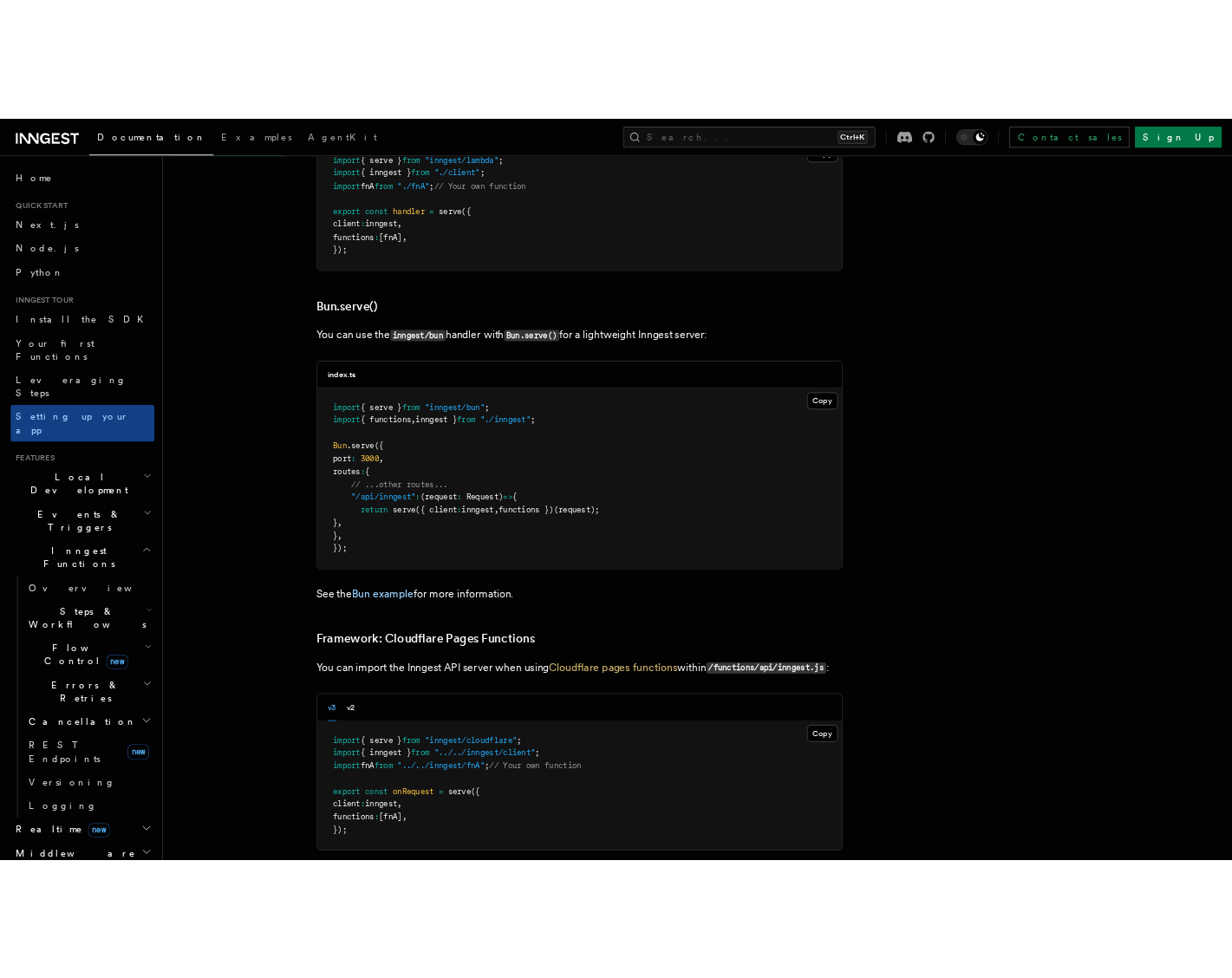
scroll to position [2687, 0]
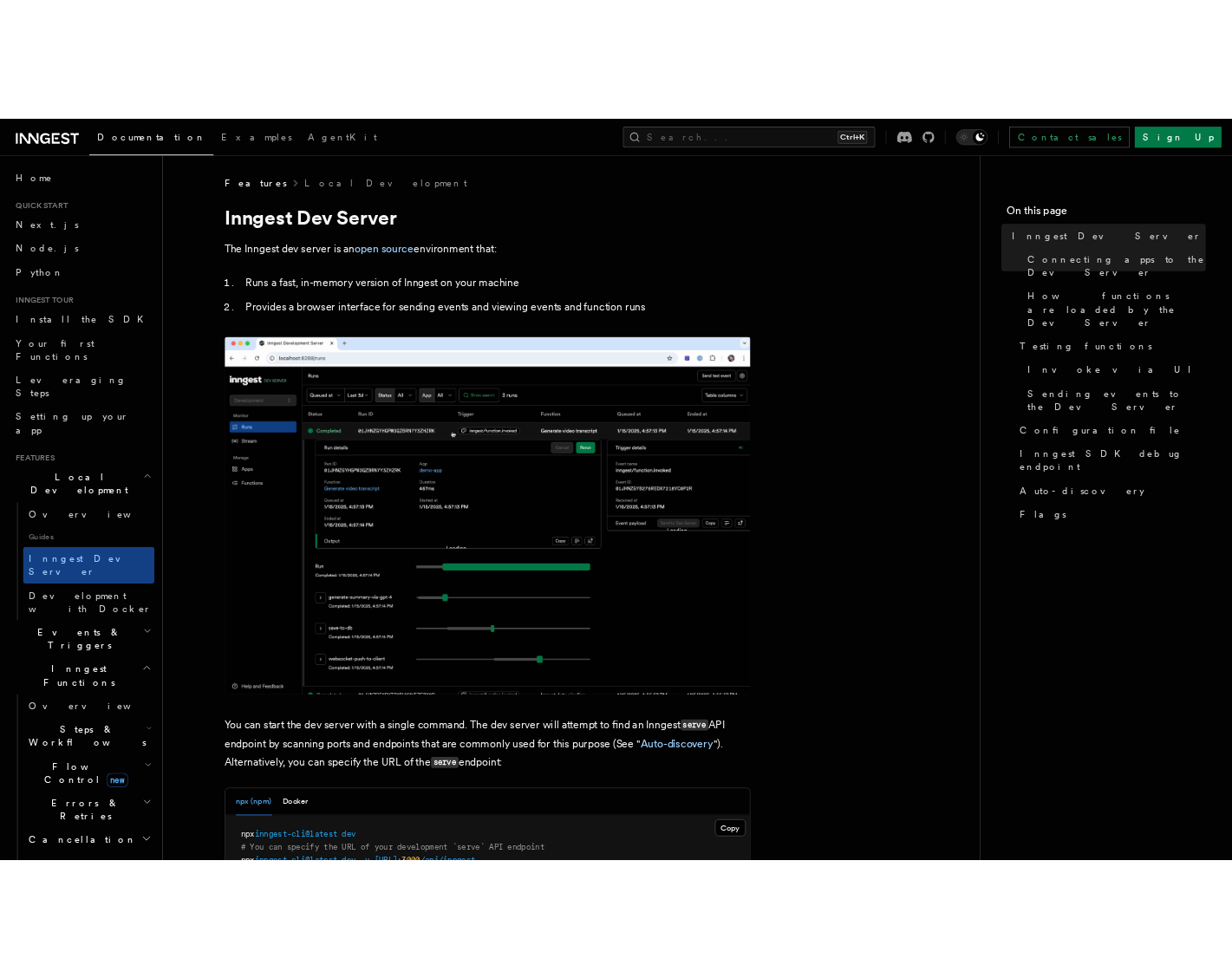
scroll to position [780, 0]
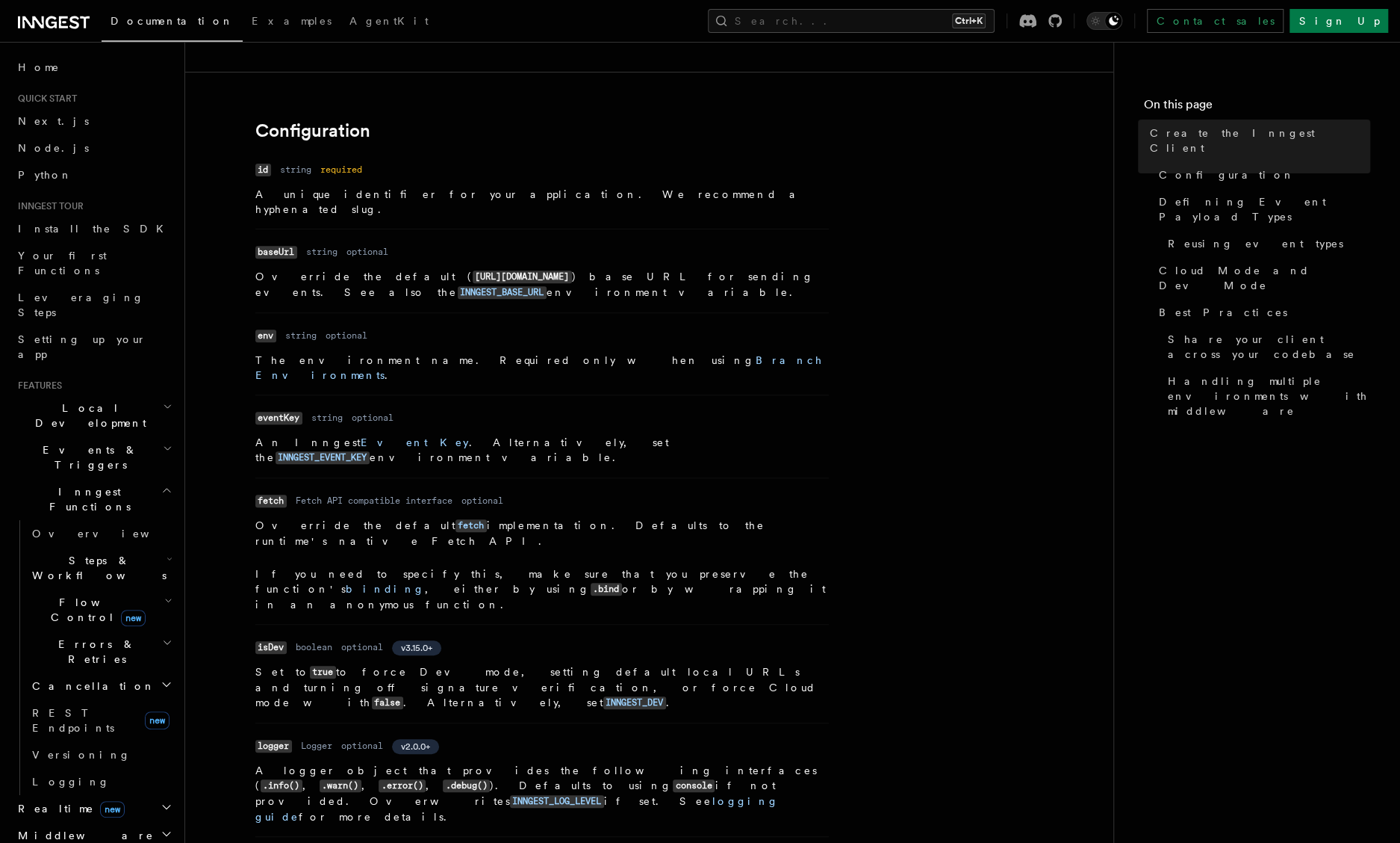
scroll to position [299, 0]
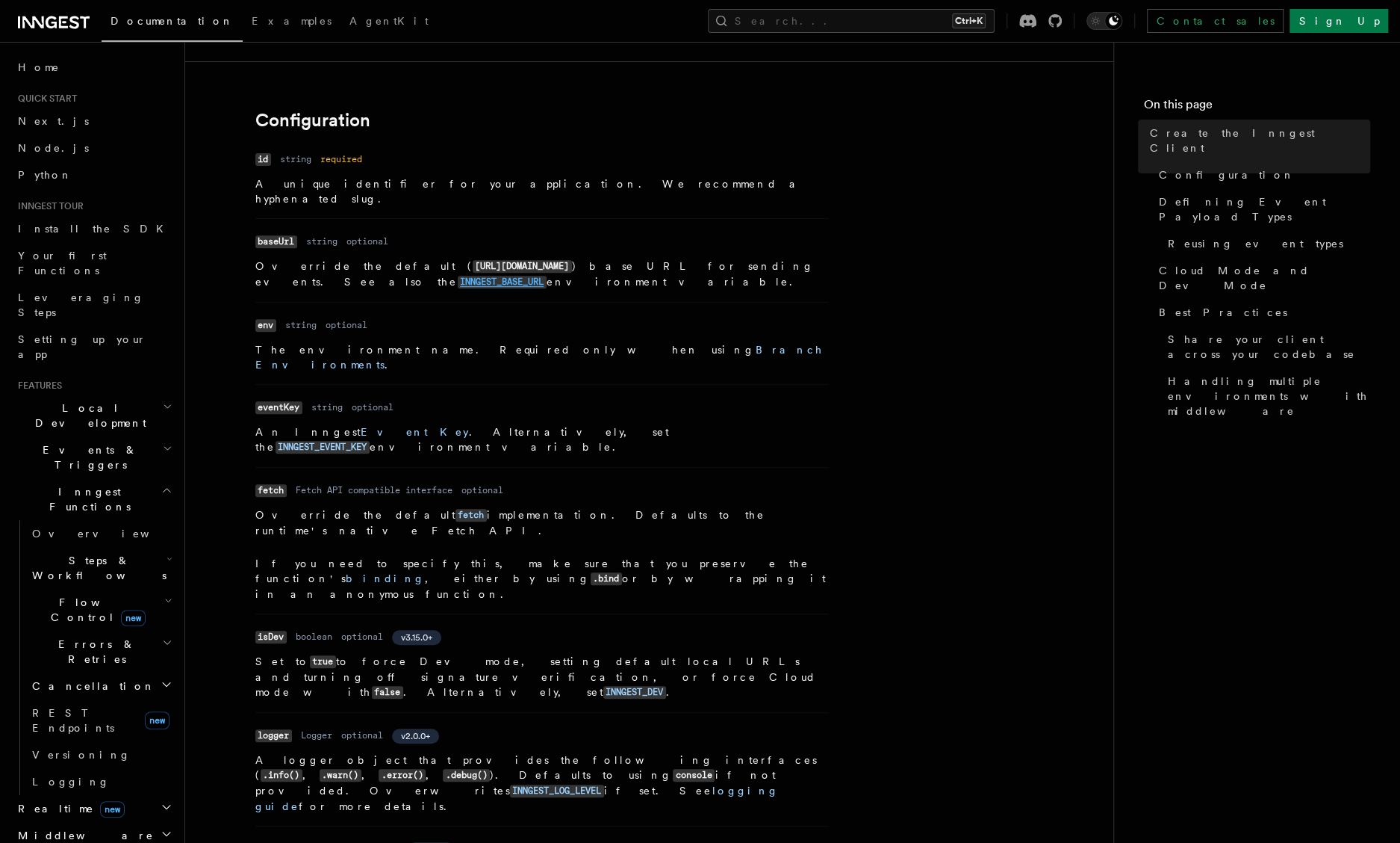
click at [546, 276] on code "INNGEST_BASE_URL" at bounding box center [502, 281] width 89 height 13
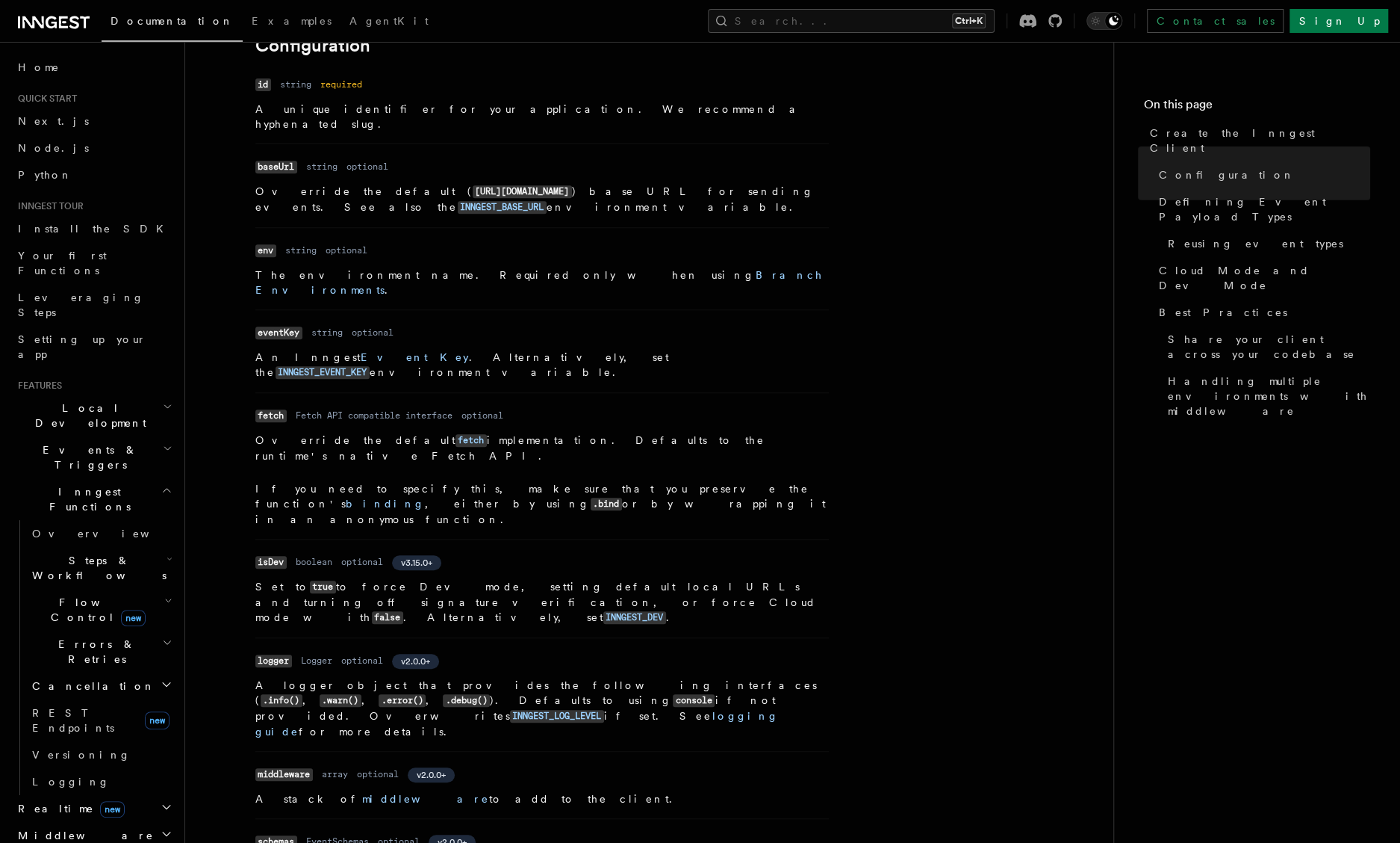
scroll to position [374, 0]
click at [922, 22] on button "Search... Ctrl+K" at bounding box center [851, 21] width 287 height 24
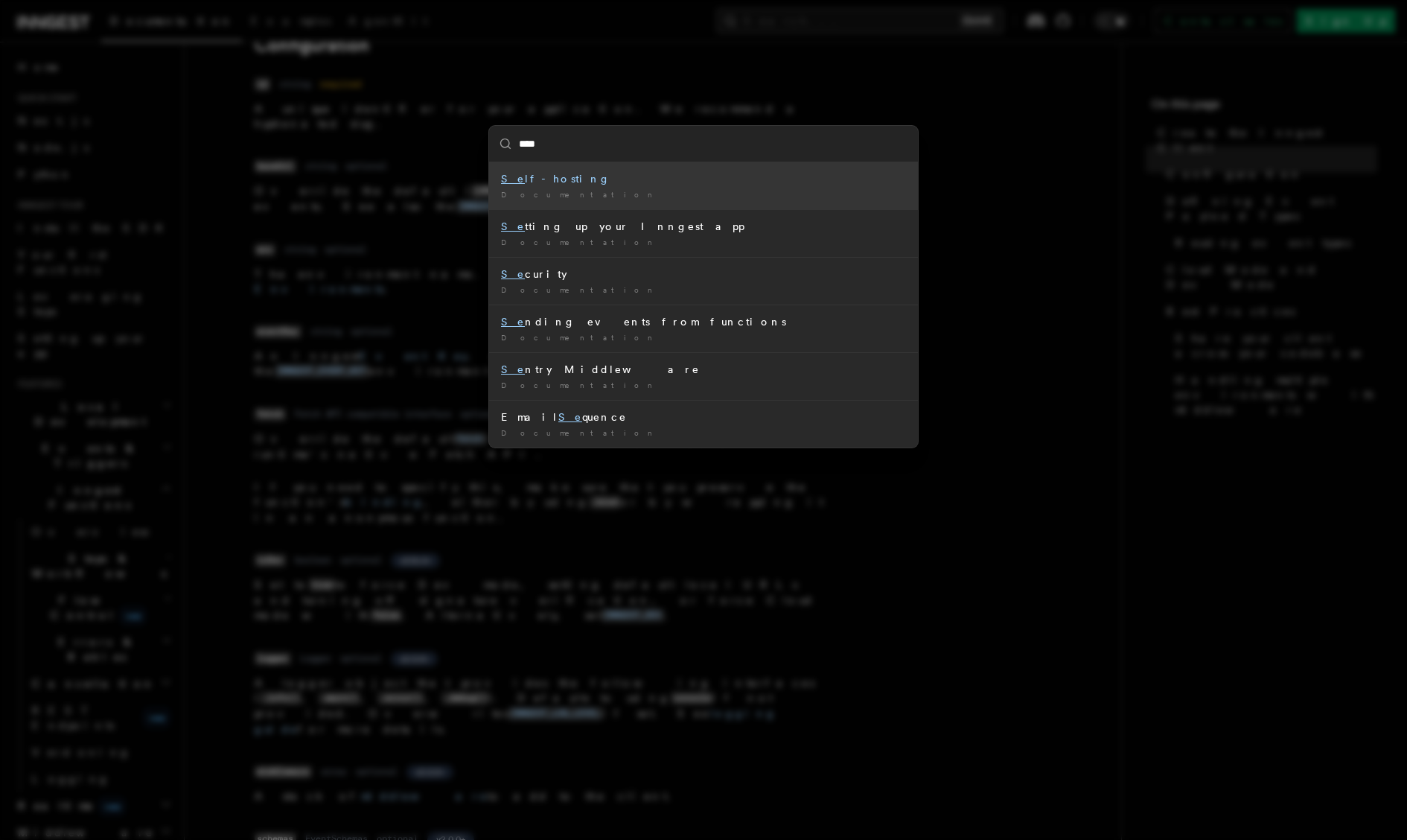
type input "*****"
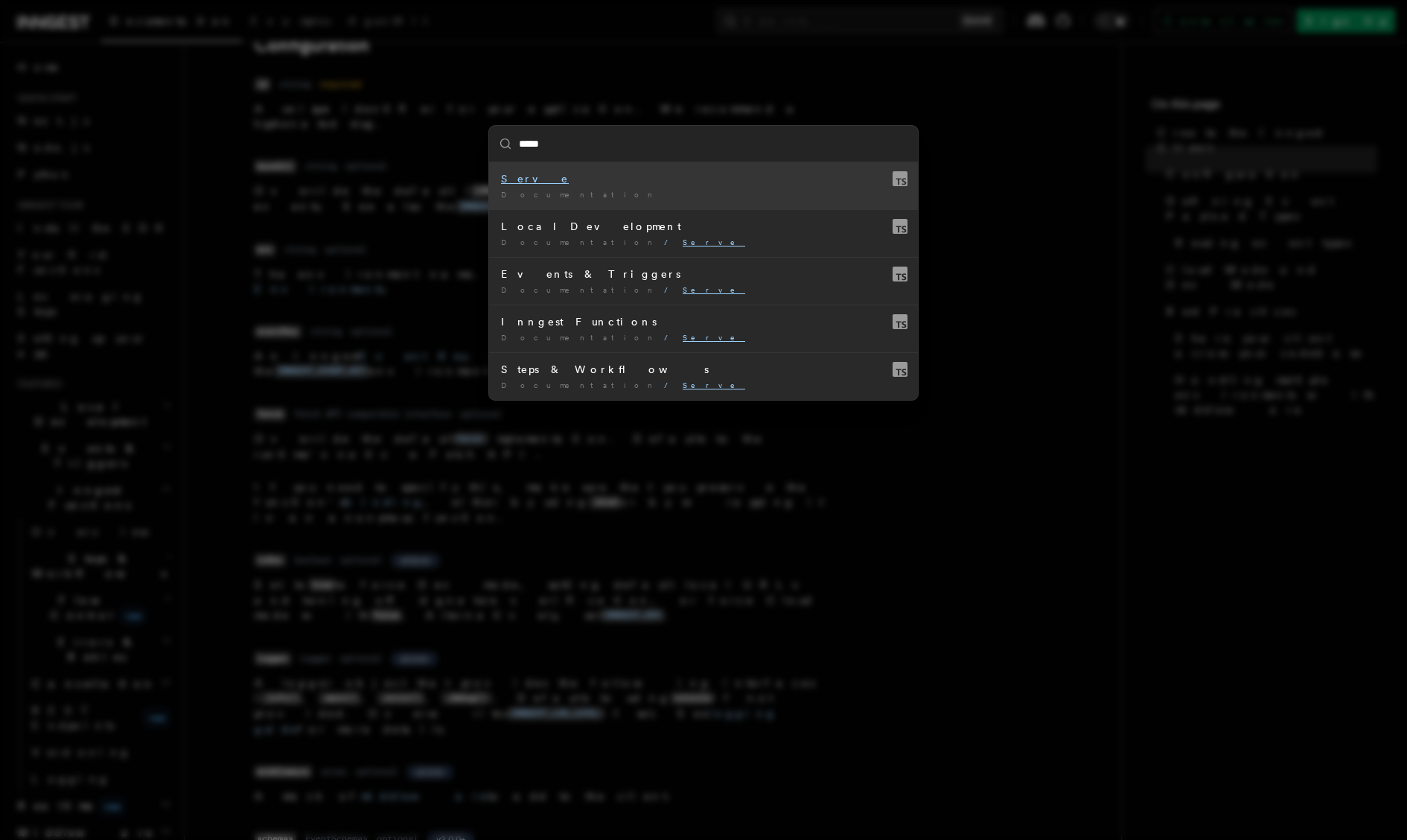
click at [623, 192] on div "Documentation /" at bounding box center [704, 194] width 405 height 11
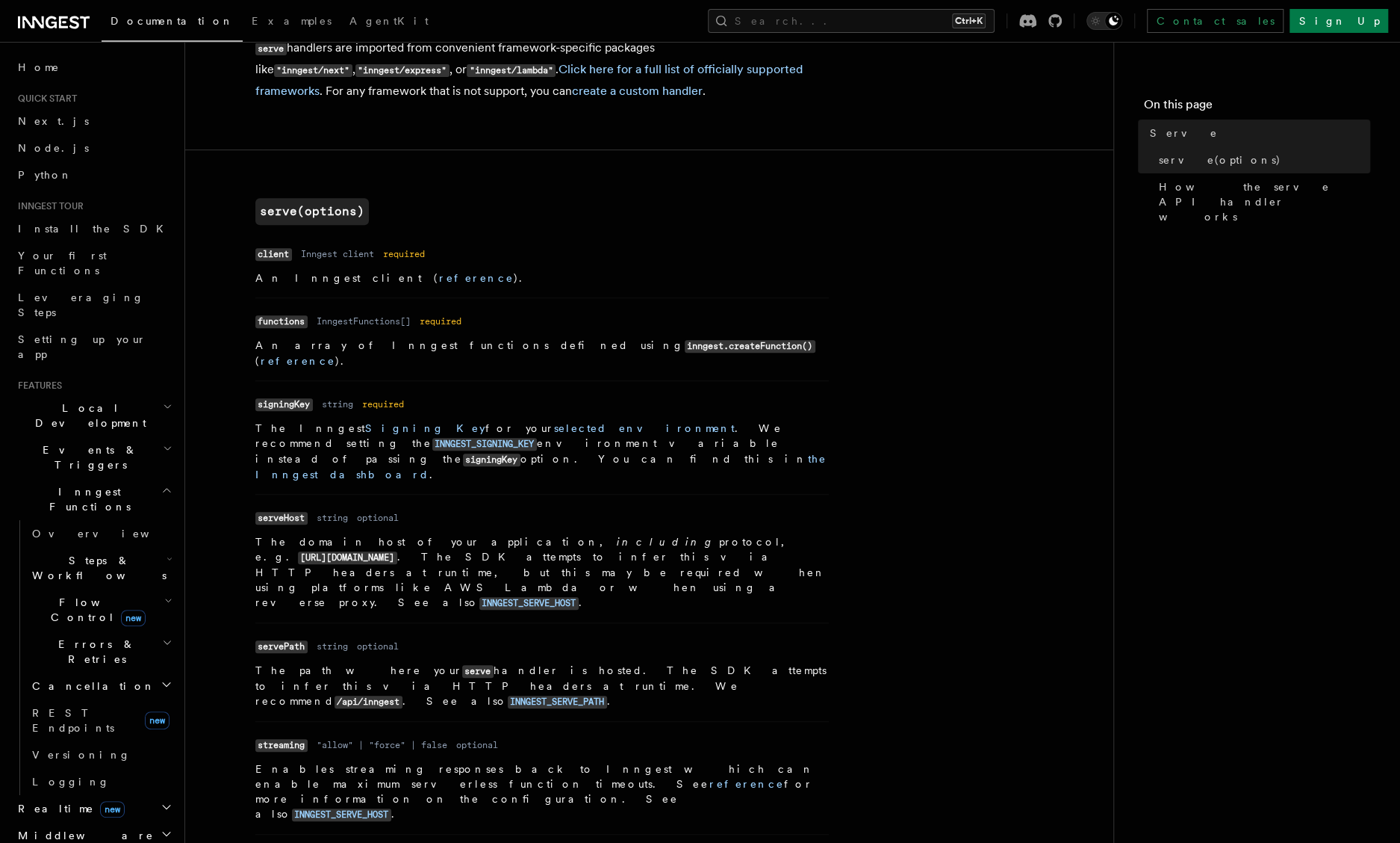
scroll to position [448, 0]
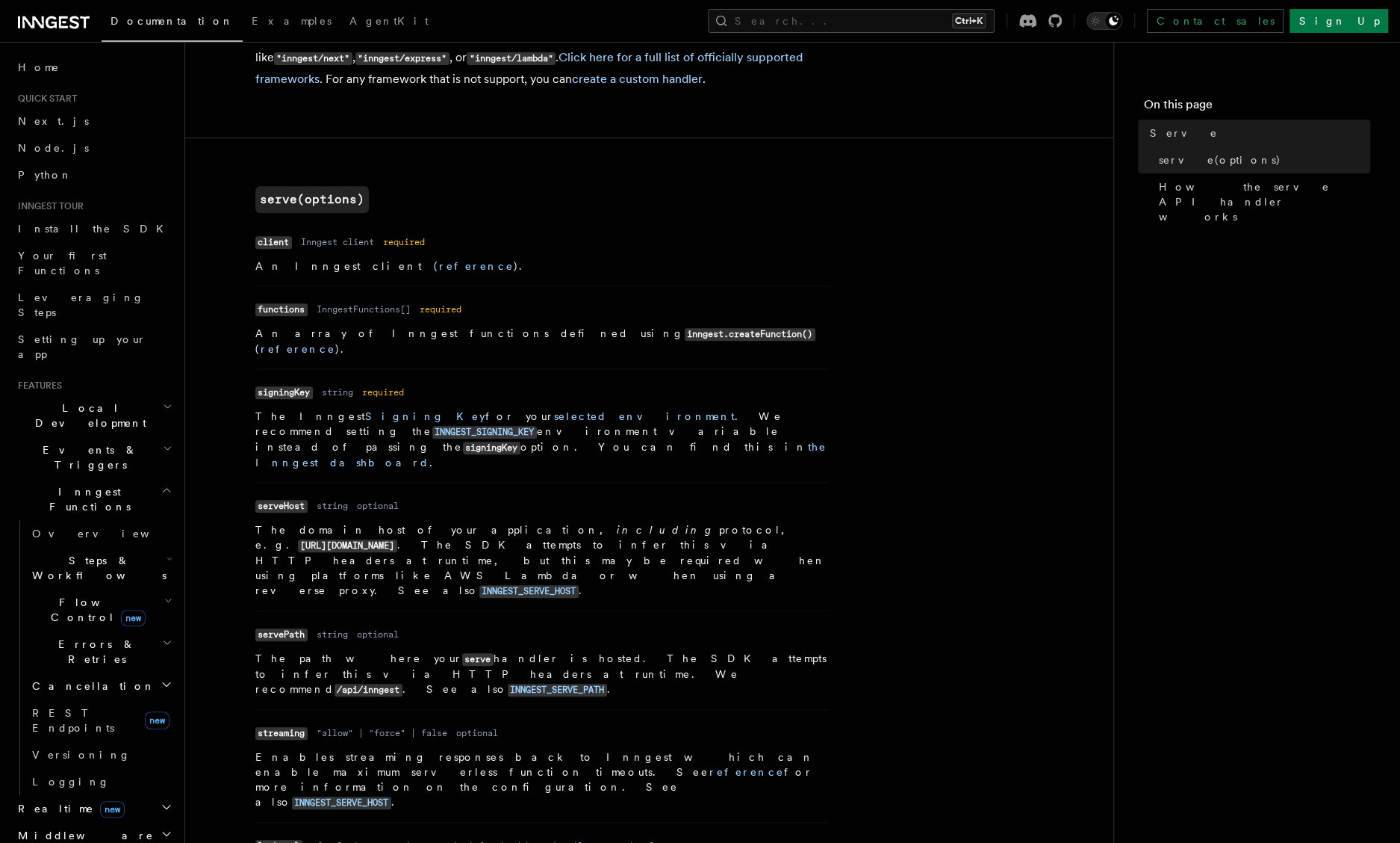
click at [1077, 300] on article "References TypeScript SDK Serve Serve The serve() API handler is used to serve …" at bounding box center [649, 724] width 881 height 2214
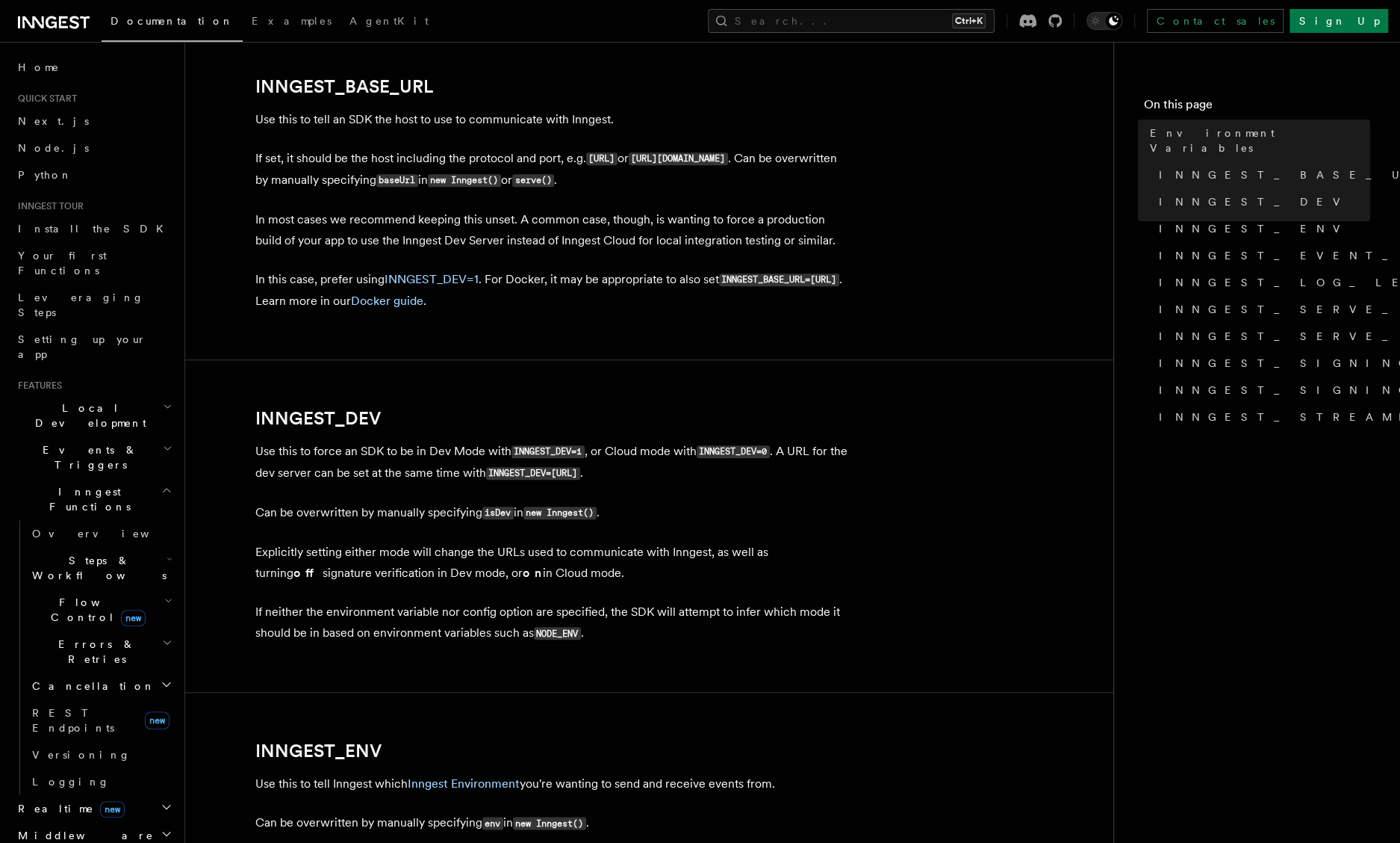
scroll to position [788, 0]
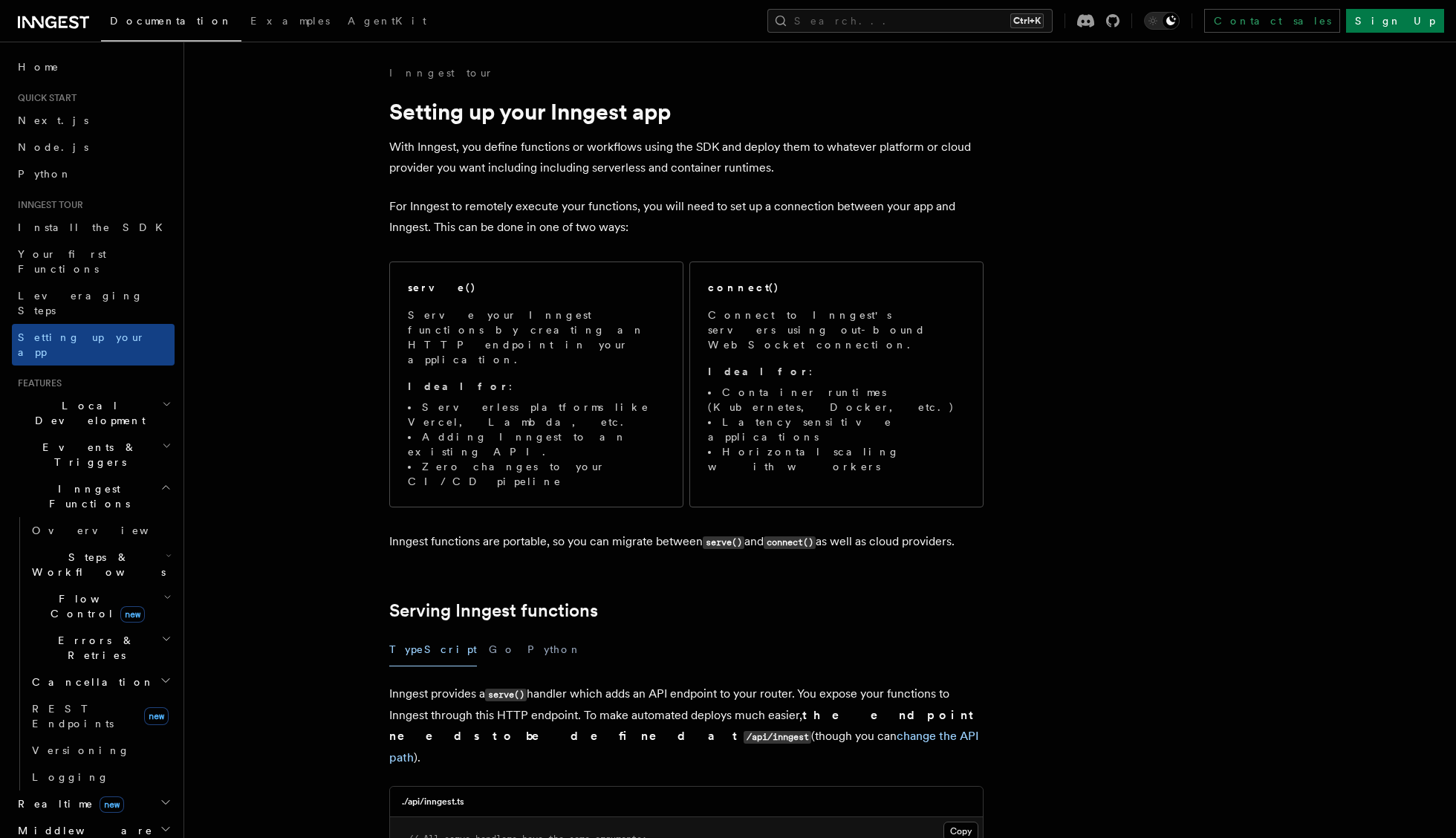
scroll to position [2303, 0]
